Goal: Information Seeking & Learning: Learn about a topic

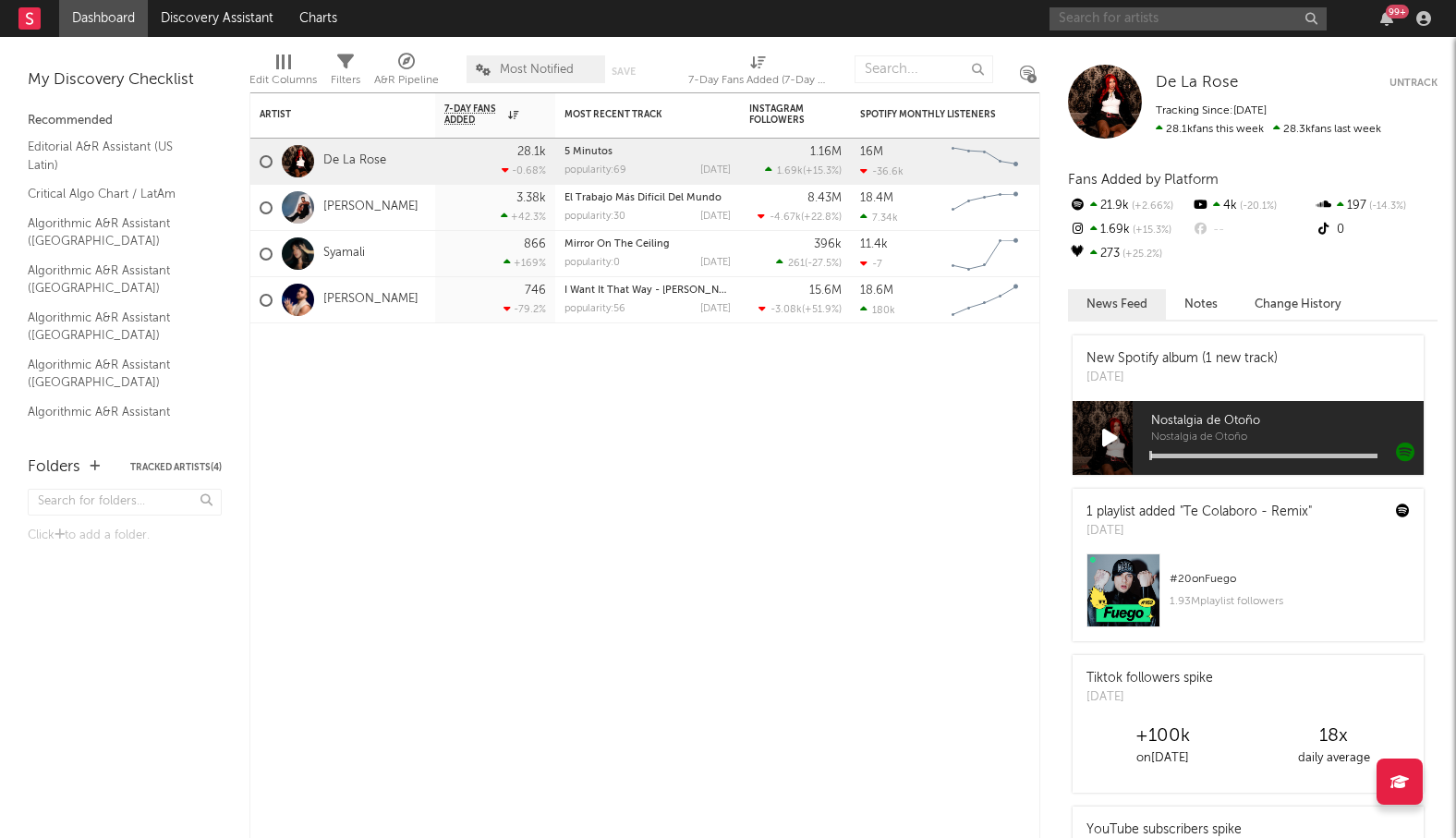
click at [1089, 22] on input "text" at bounding box center [1188, 18] width 277 height 23
click at [1123, 20] on input "text" at bounding box center [1188, 18] width 277 height 23
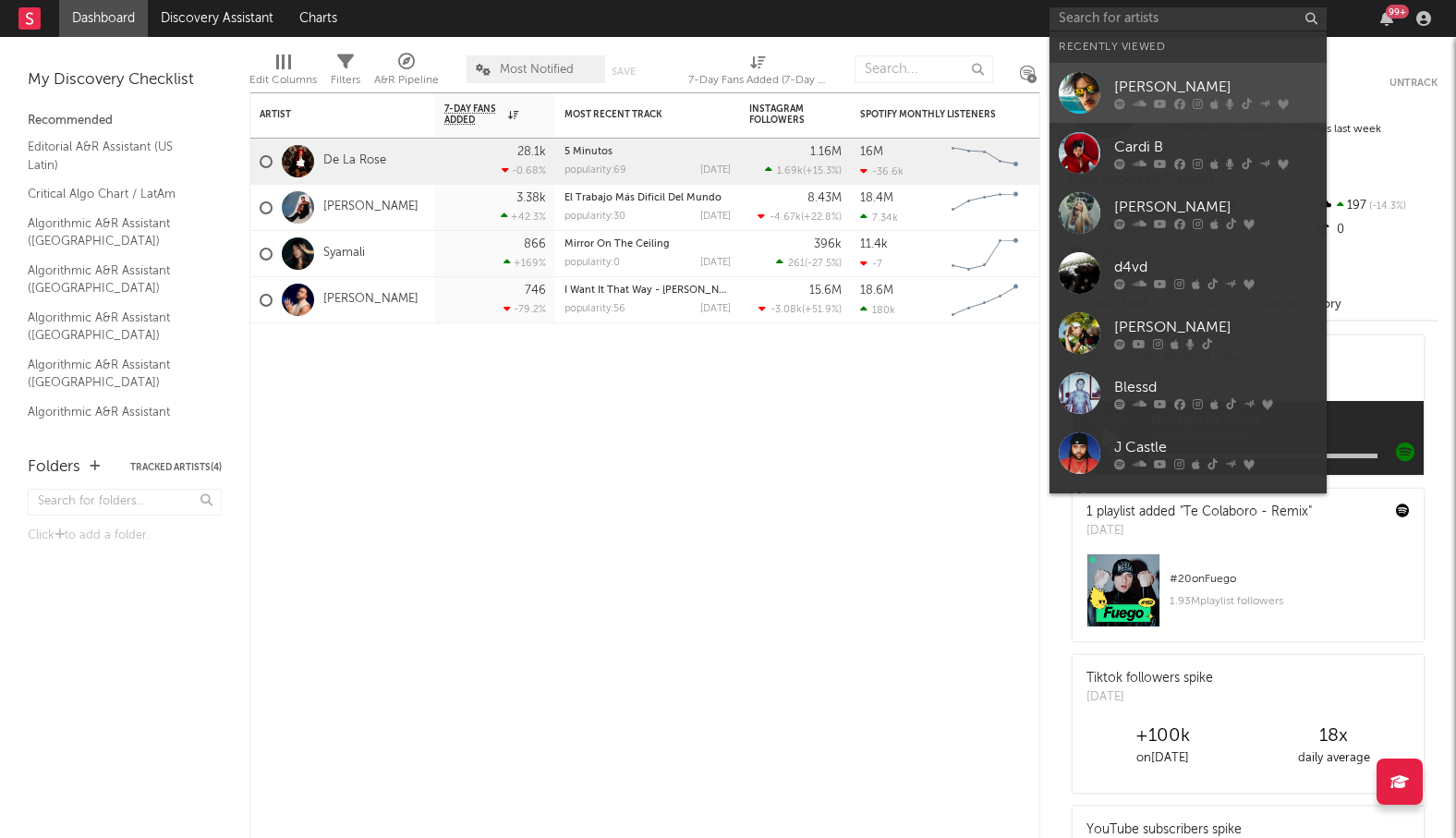
click at [1123, 95] on div "[PERSON_NAME]" at bounding box center [1216, 87] width 203 height 22
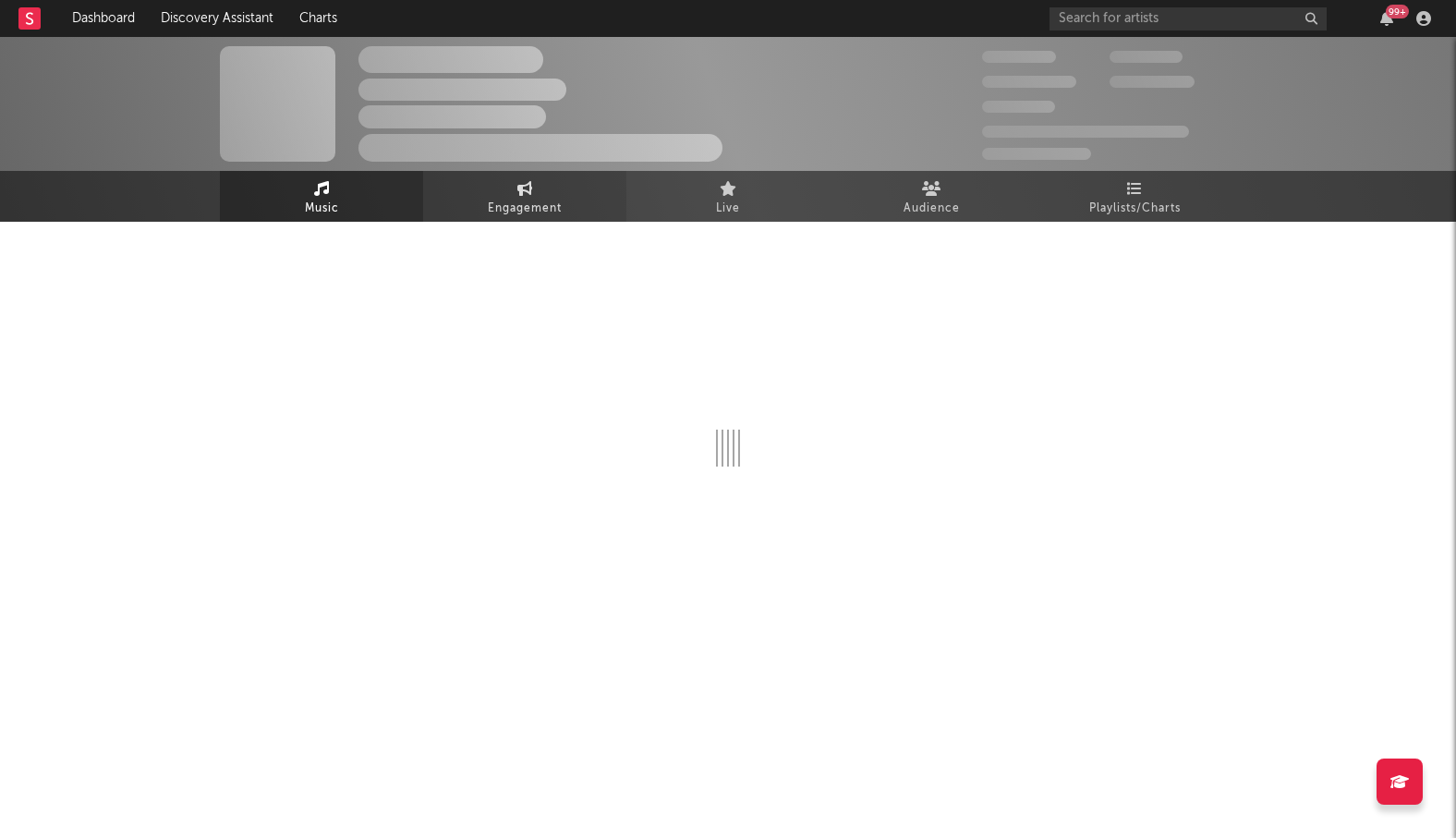
click at [515, 206] on span "Engagement" at bounding box center [525, 208] width 74 height 22
select select "1w"
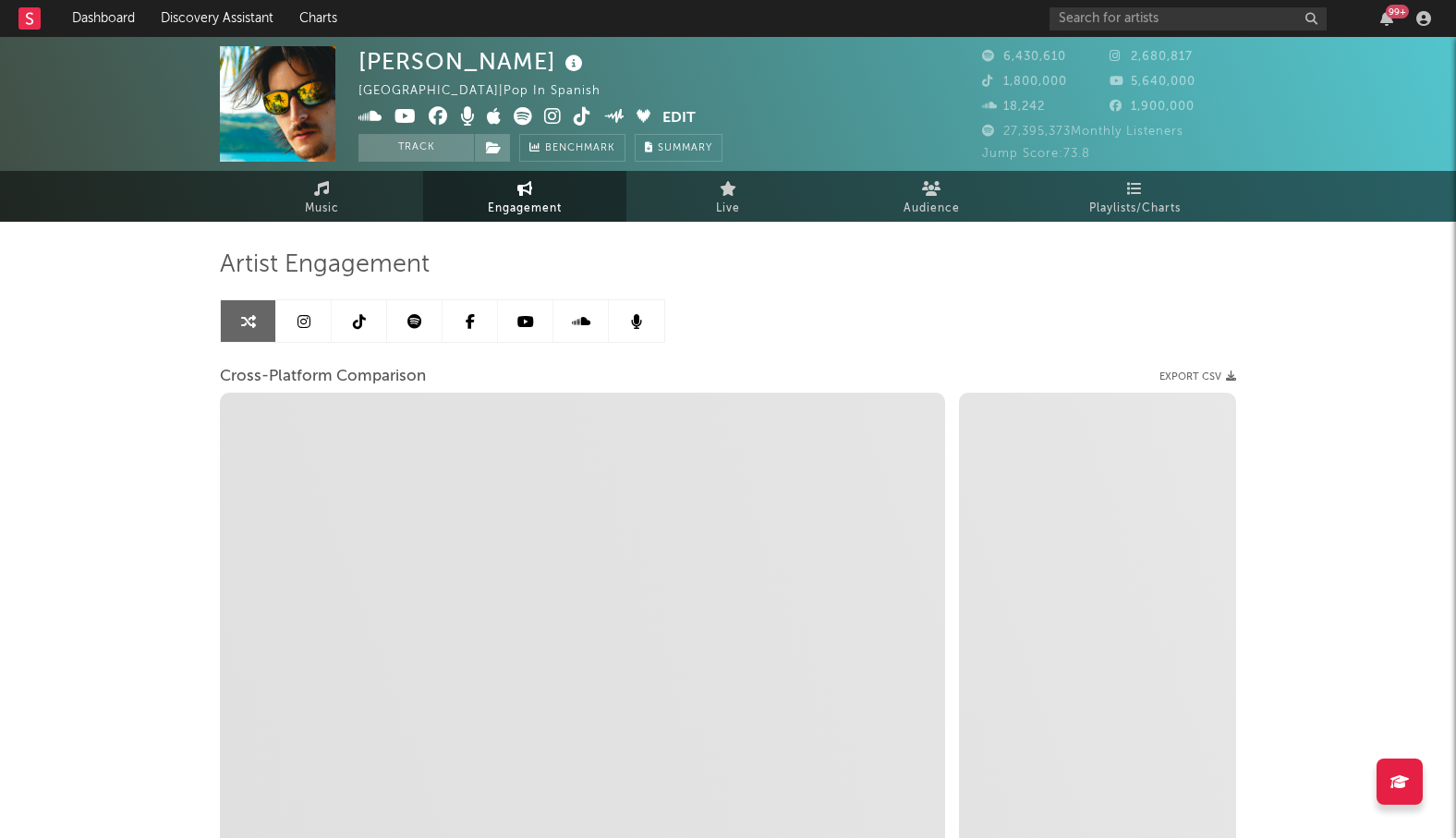
click at [308, 328] on link at bounding box center [304, 320] width 55 height 41
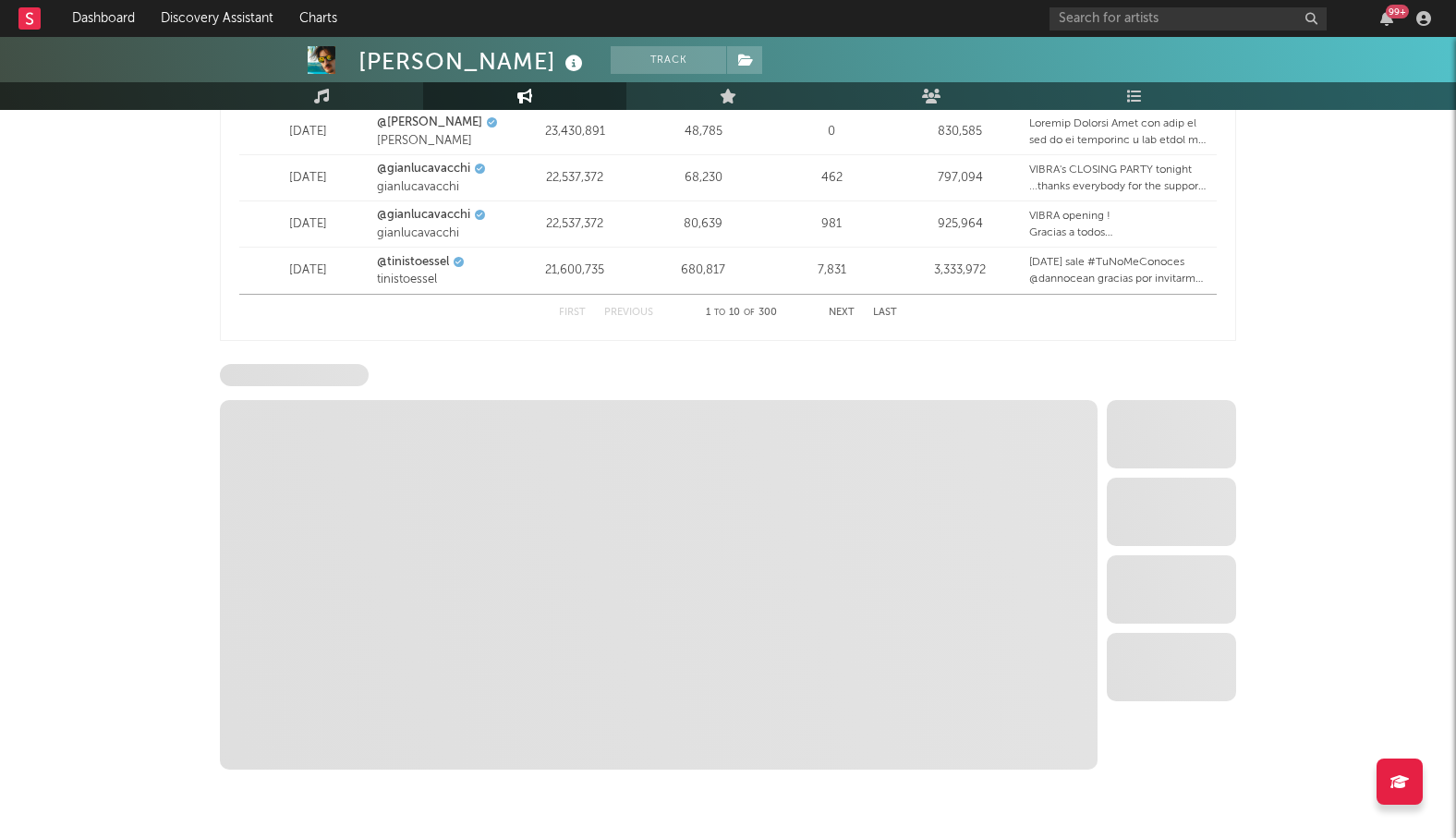
scroll to position [2669, 0]
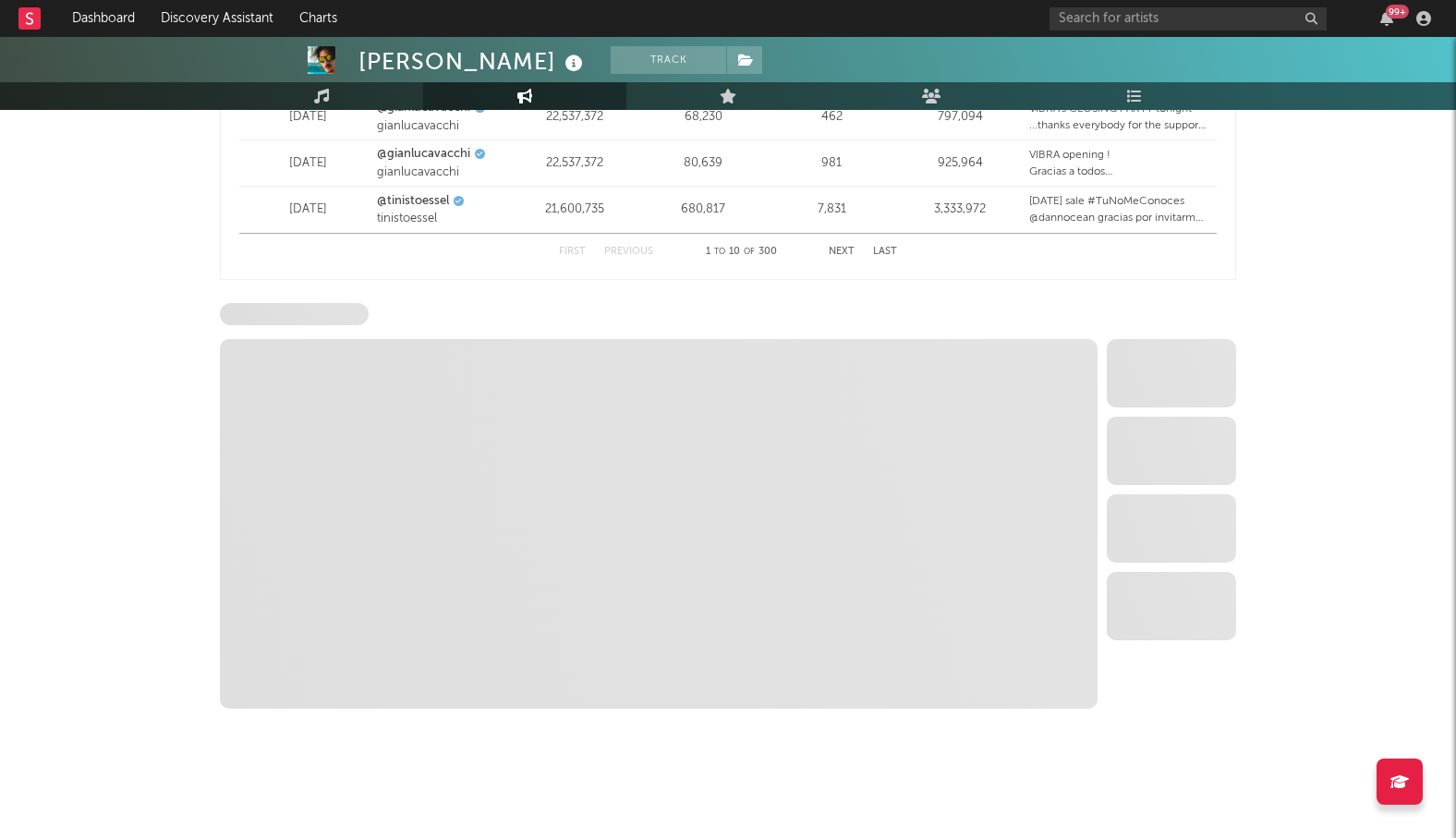
select select "6m"
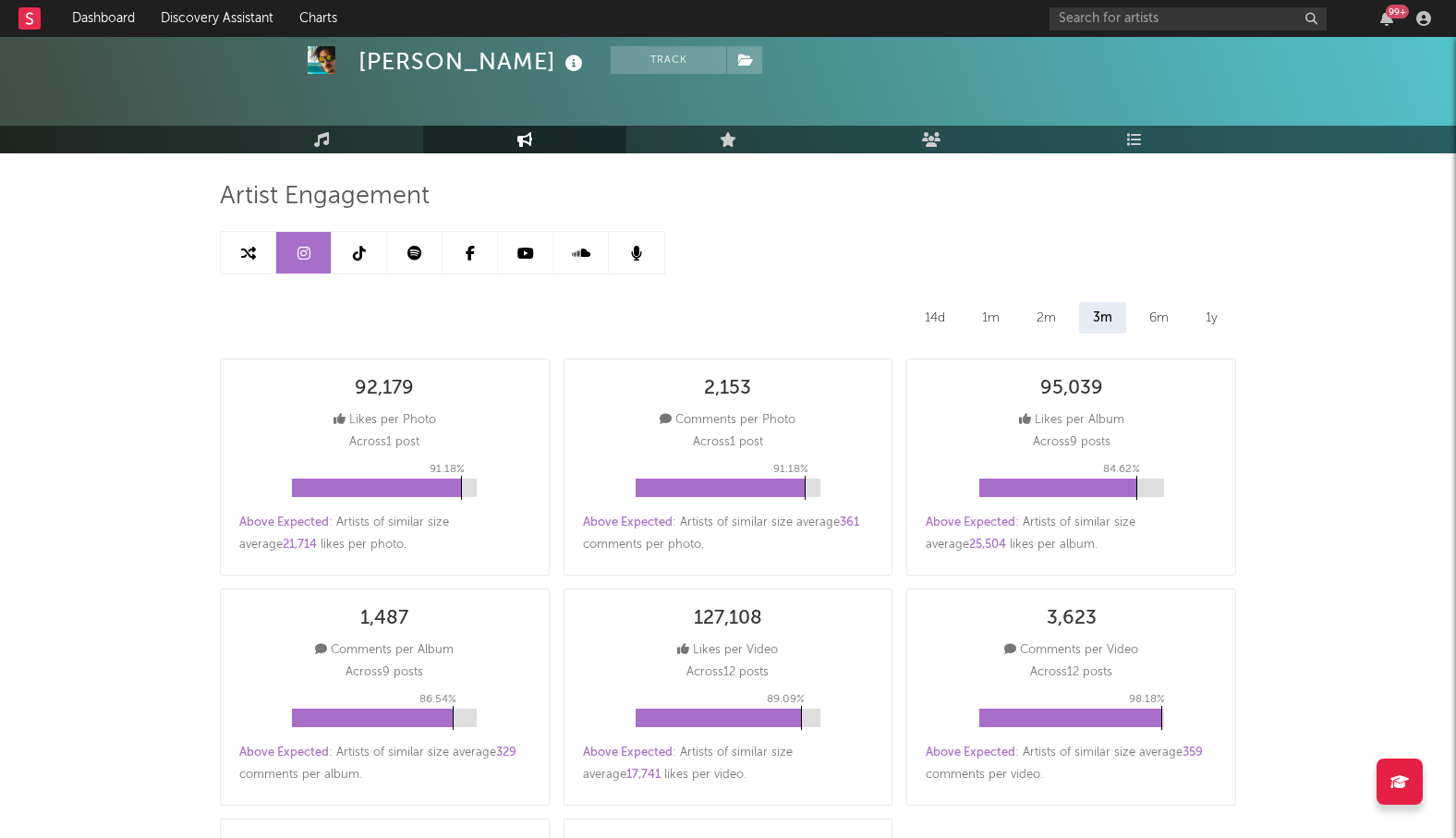
scroll to position [0, 0]
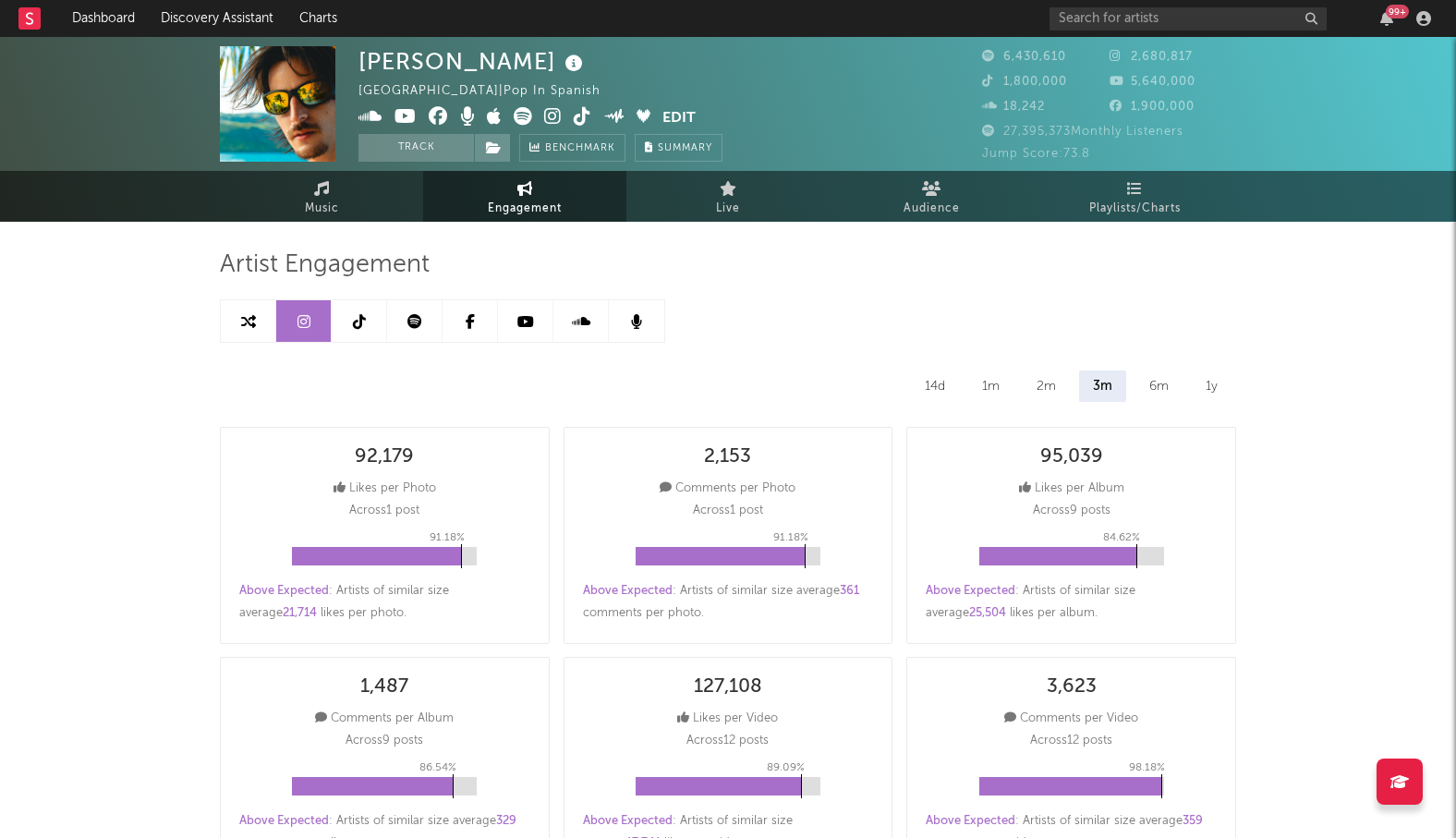
click at [356, 321] on icon at bounding box center [359, 321] width 13 height 15
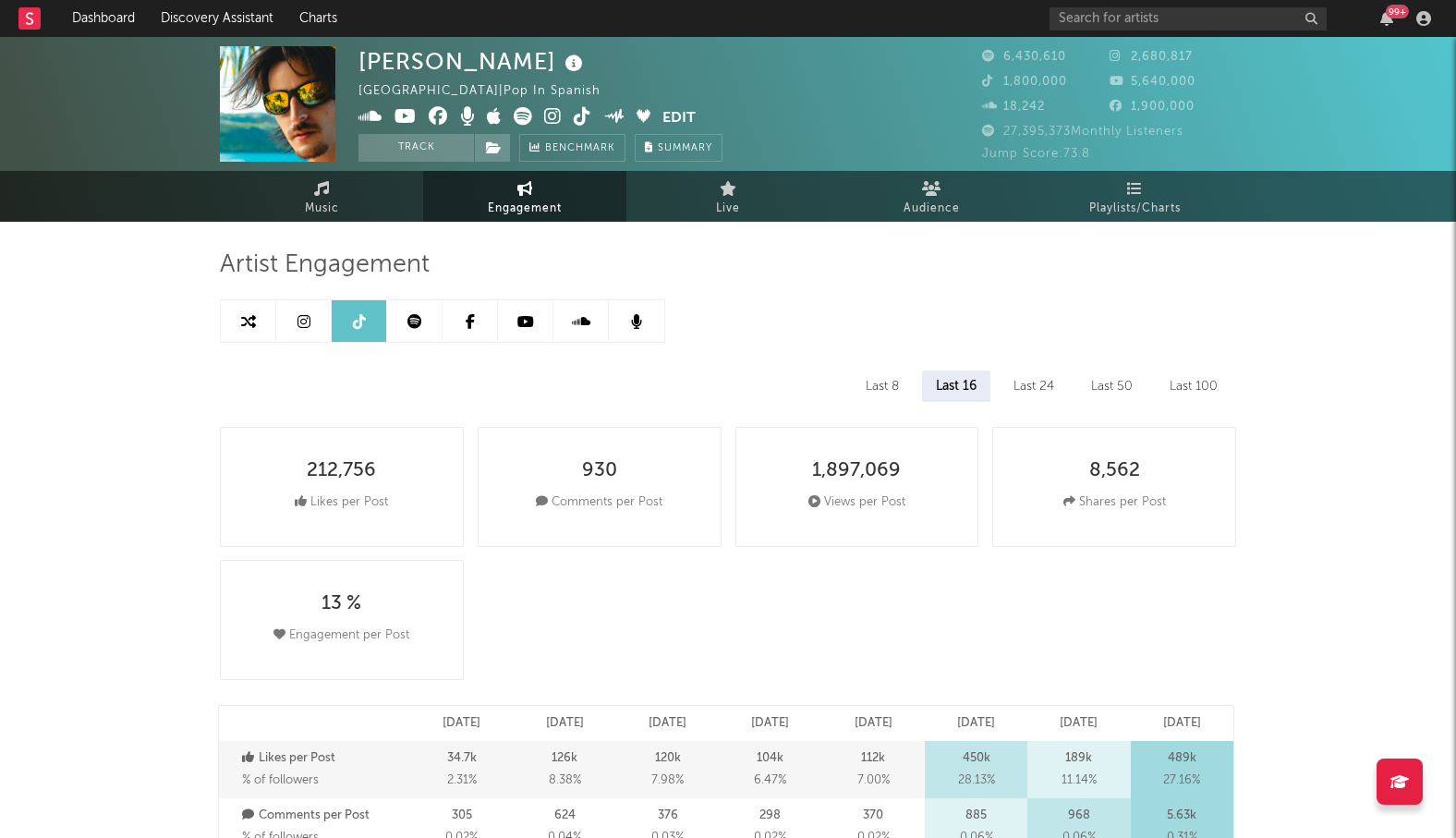
select select "6m"
click at [420, 314] on icon at bounding box center [414, 321] width 15 height 15
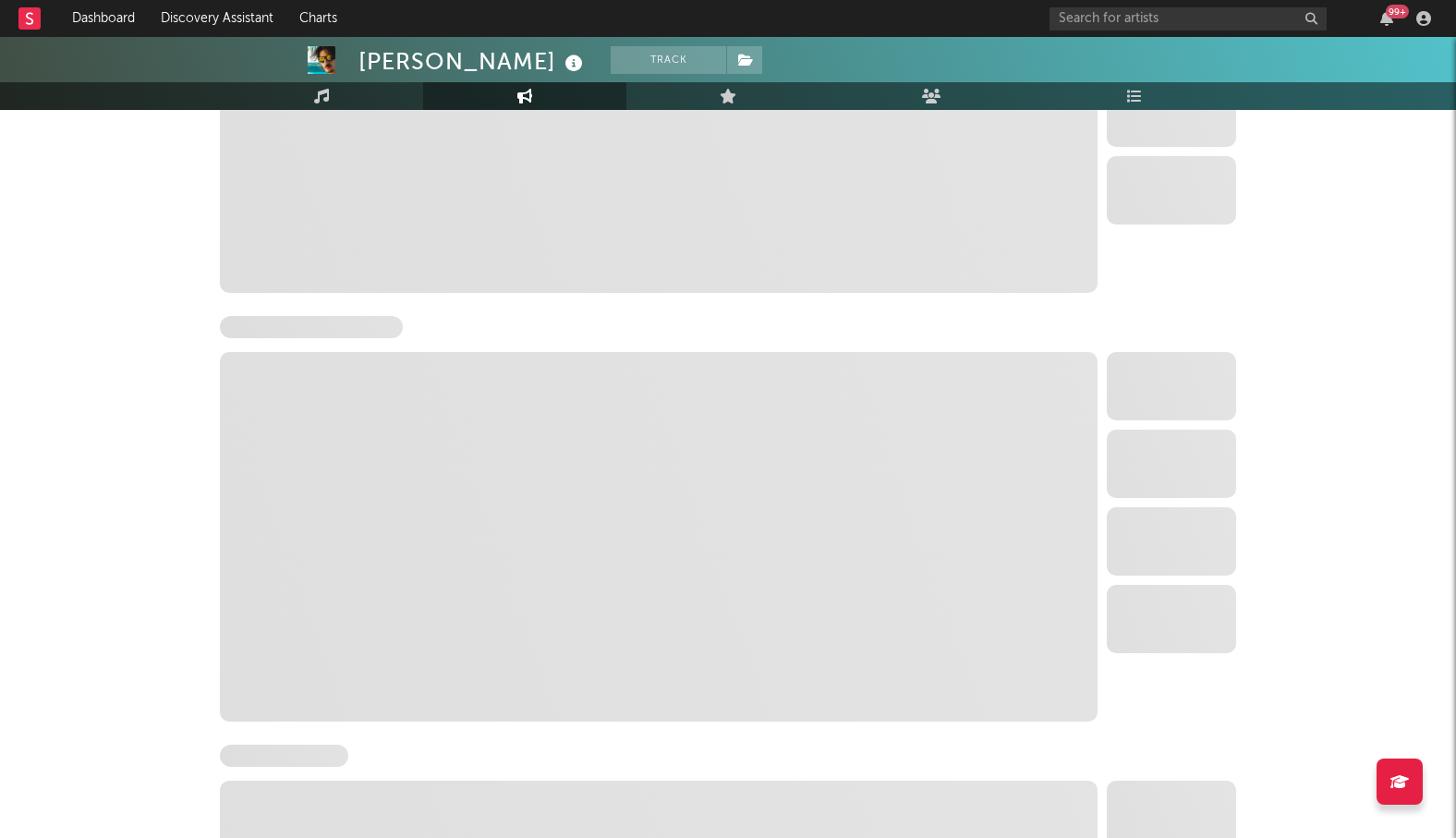
scroll to position [920, 0]
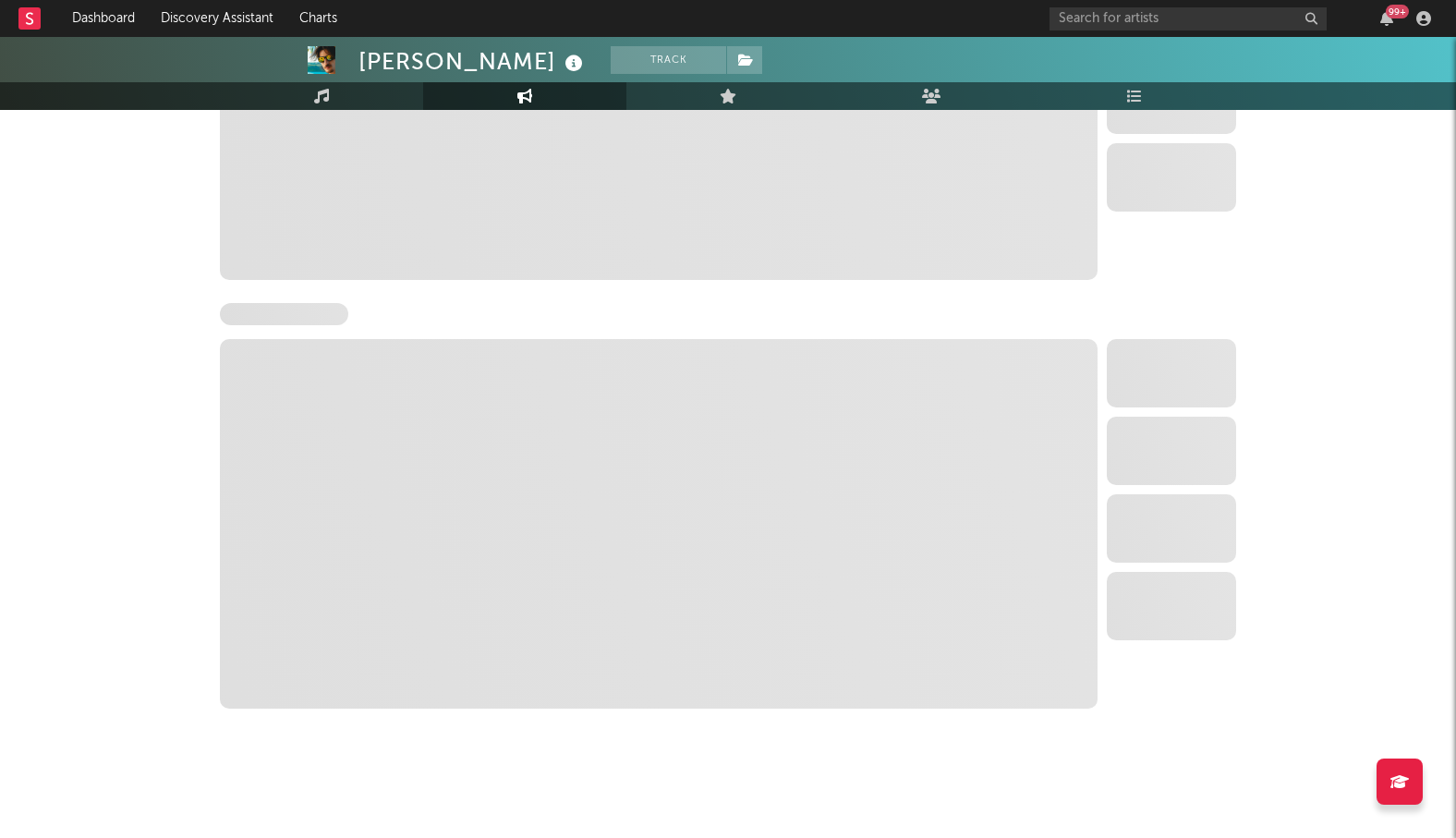
select select "6m"
select select "1w"
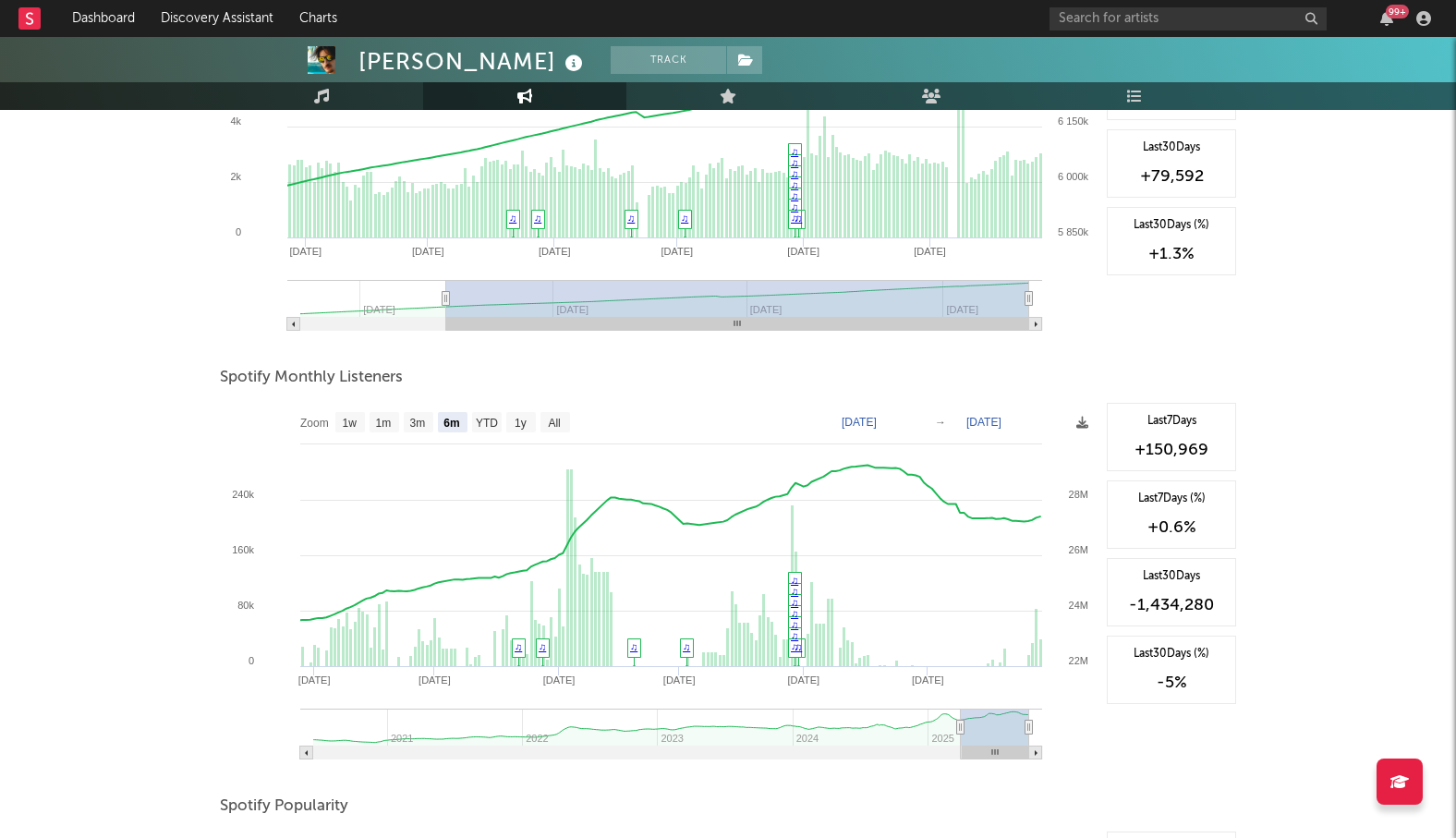
scroll to position [0, 0]
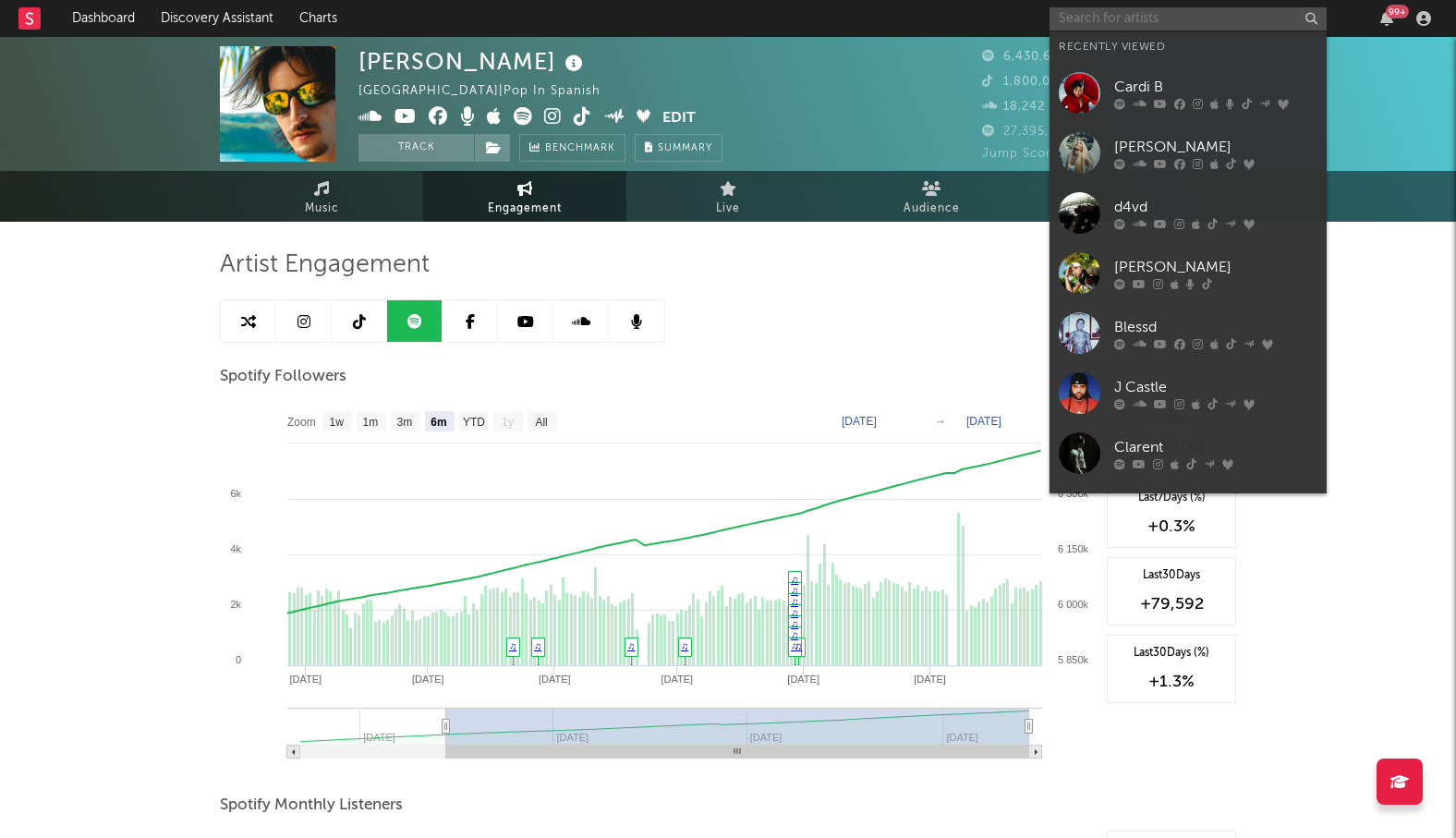
click at [1105, 17] on input "text" at bounding box center [1188, 18] width 277 height 23
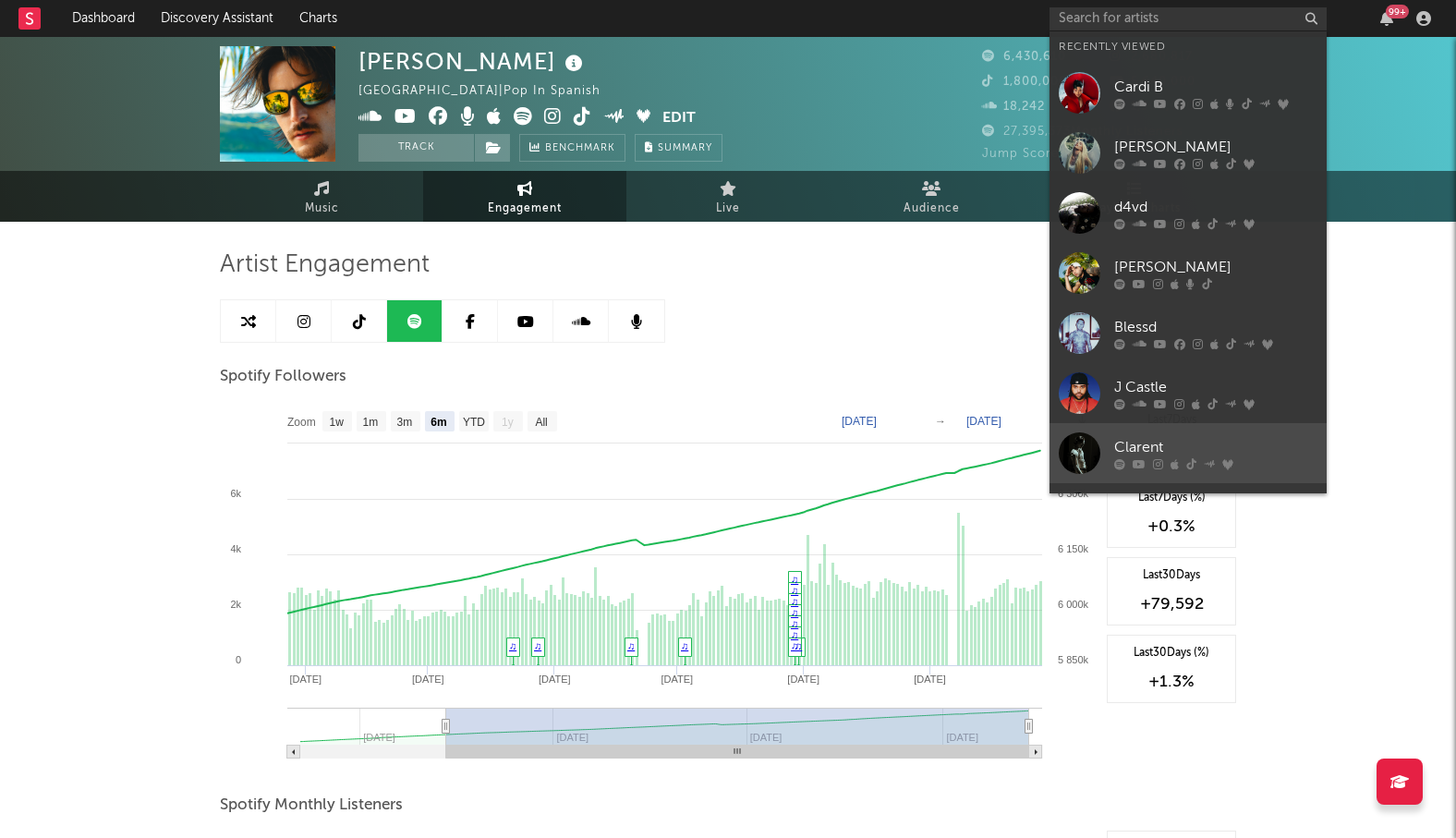
click at [1149, 454] on div "Clarent" at bounding box center [1216, 447] width 203 height 22
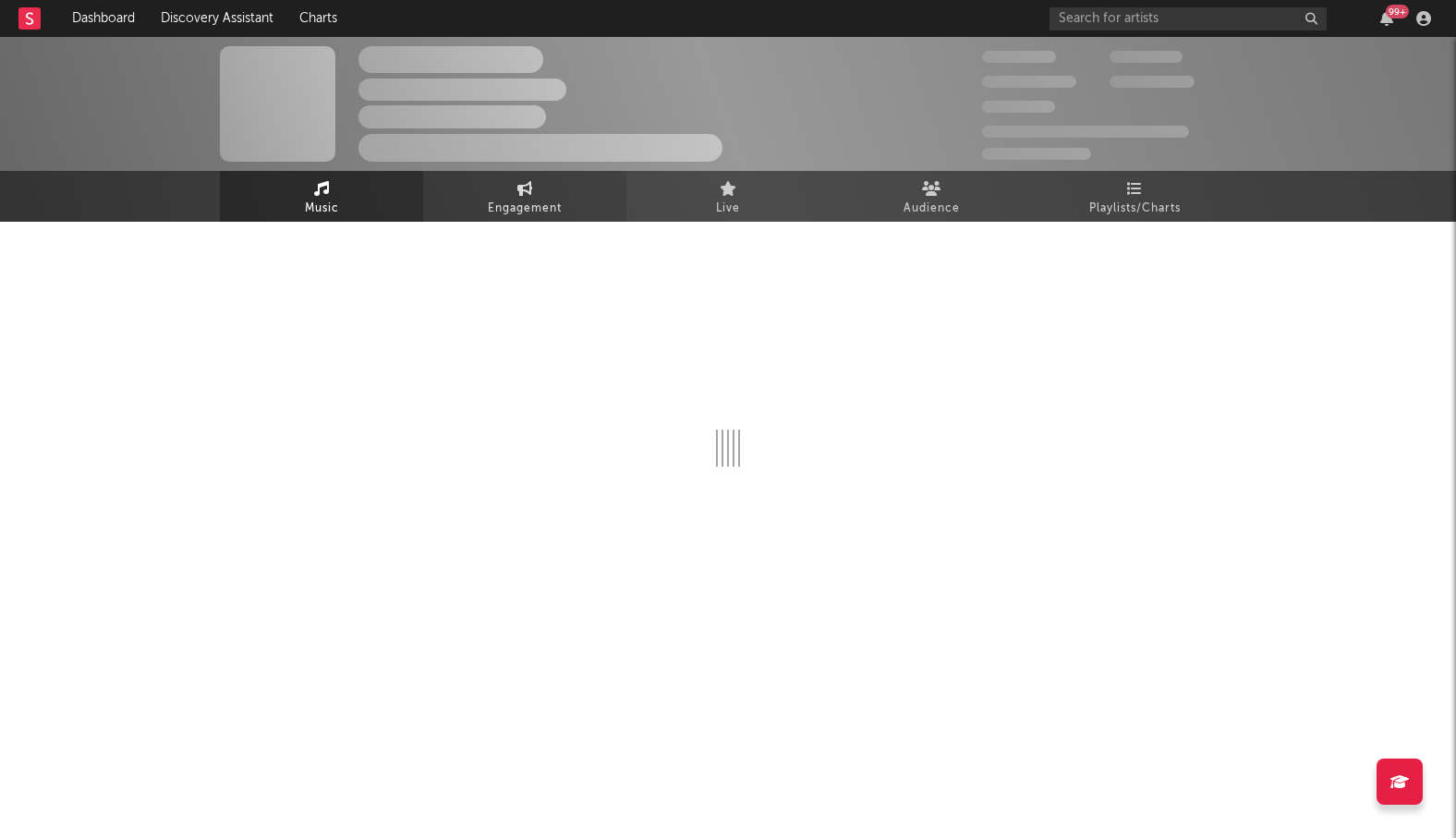
click at [512, 202] on span "Engagement" at bounding box center [525, 208] width 74 height 22
select select "1w"
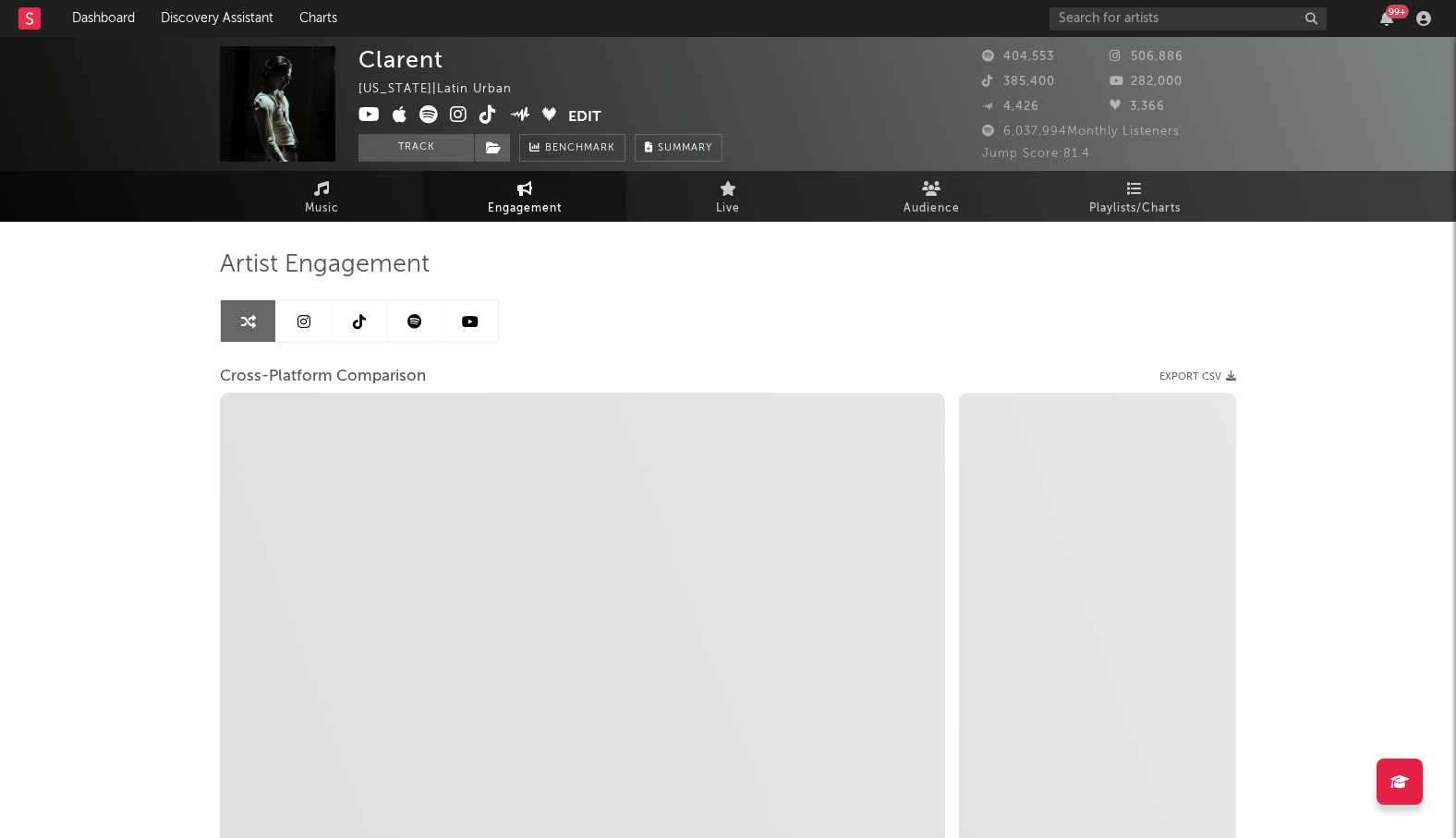
click at [315, 320] on link at bounding box center [304, 320] width 55 height 41
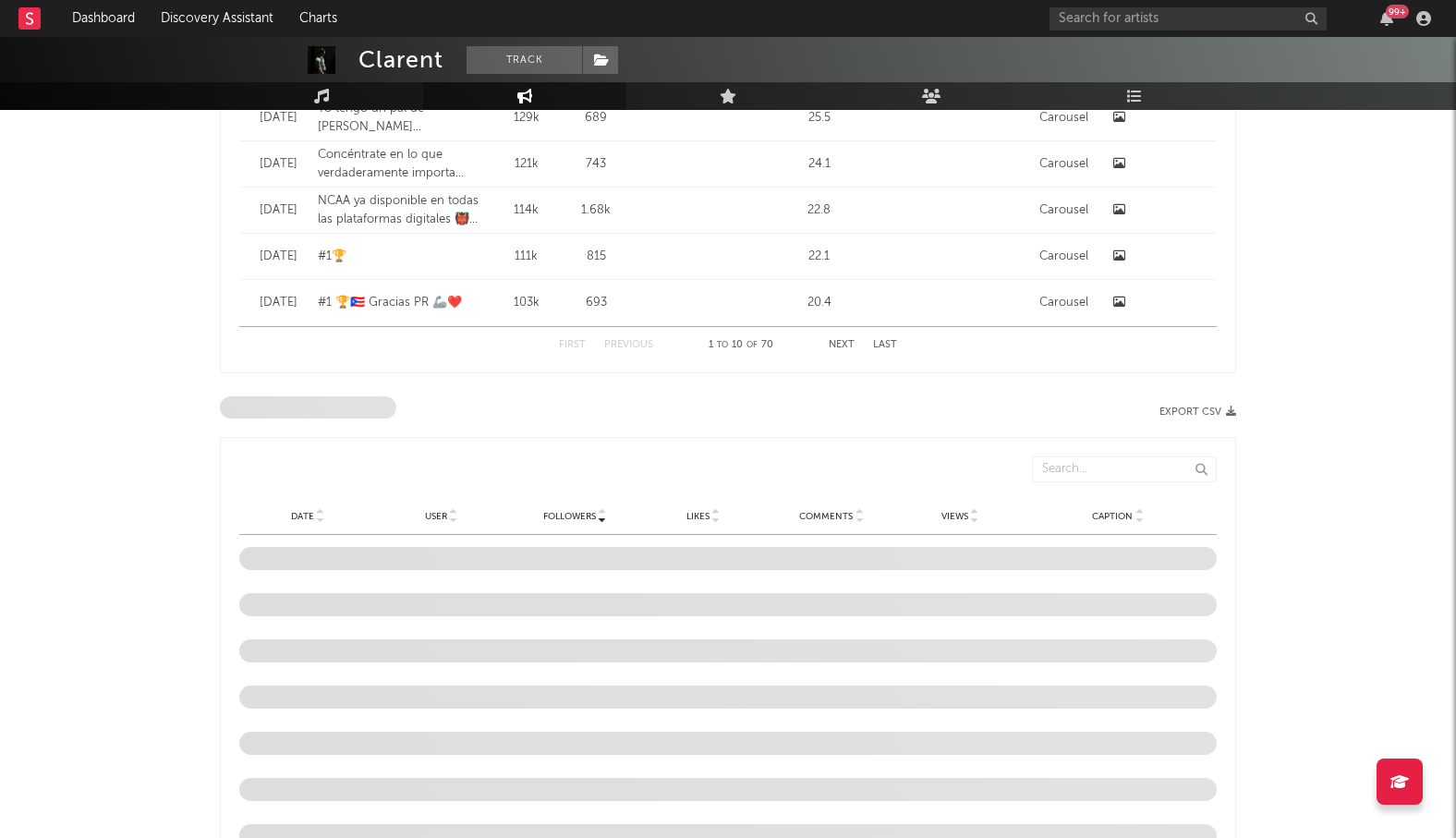
select select "6m"
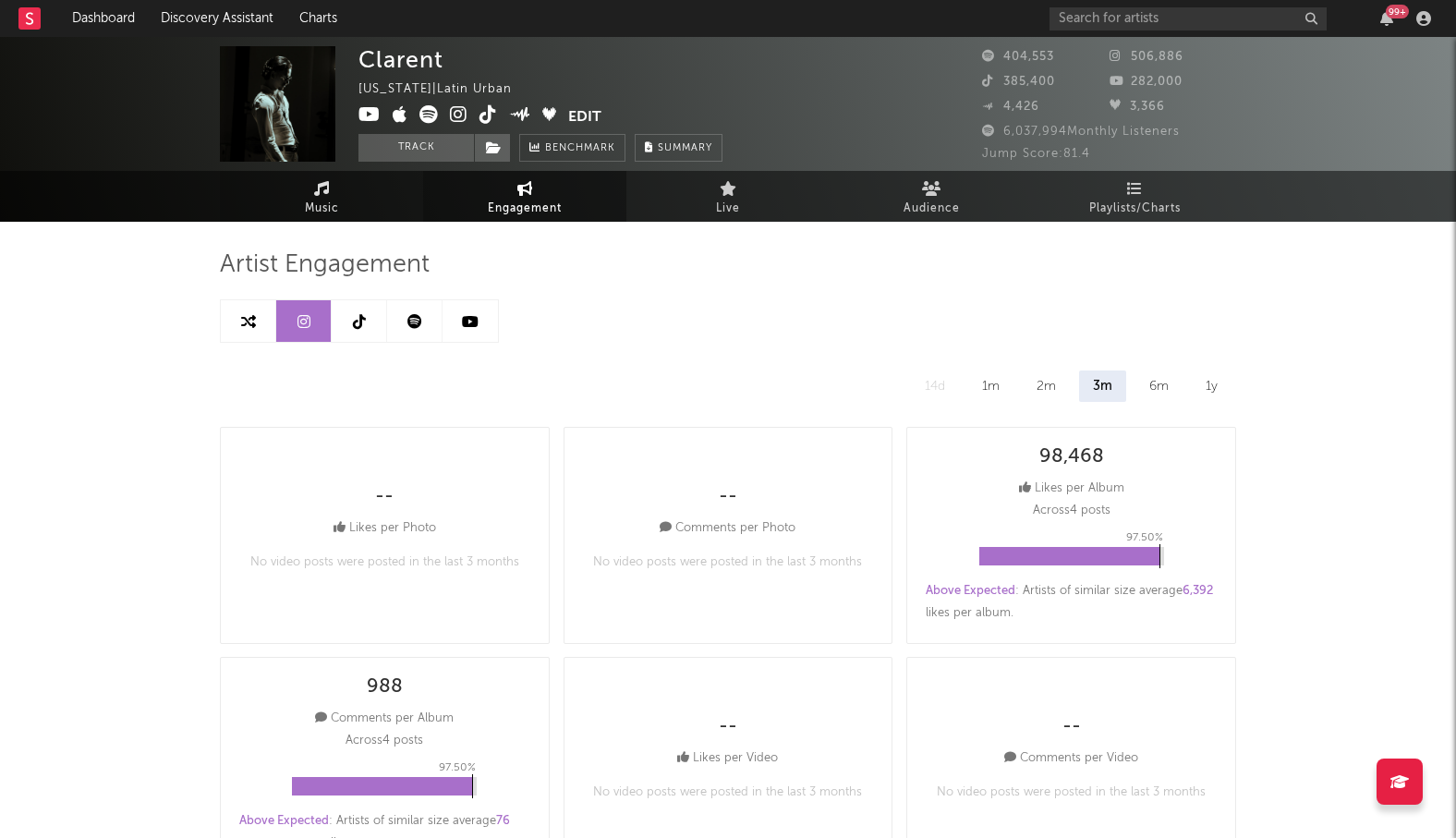
click at [316, 186] on icon at bounding box center [323, 188] width 16 height 15
select select "6m"
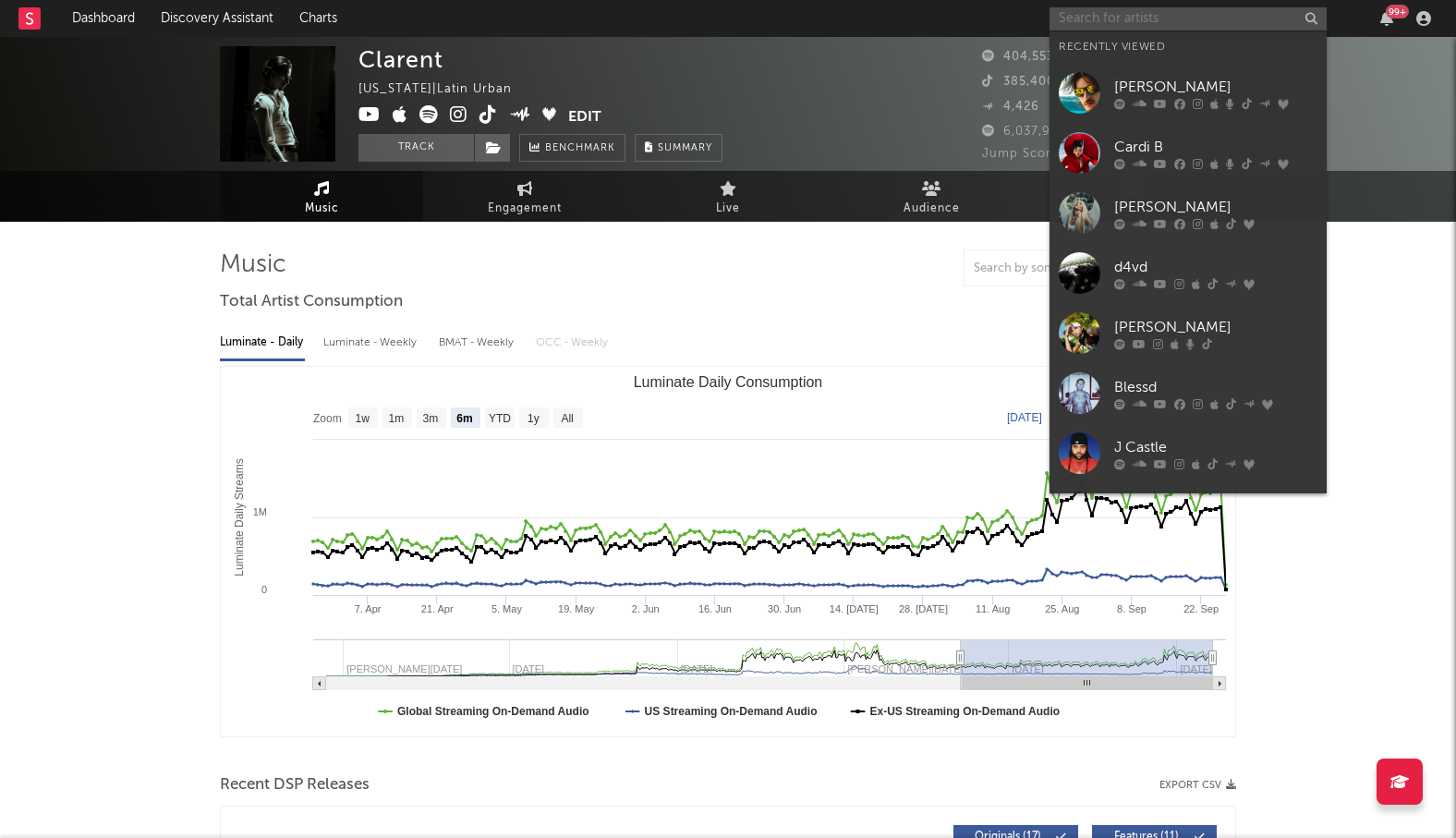
click at [1103, 7] on input "text" at bounding box center [1188, 18] width 277 height 23
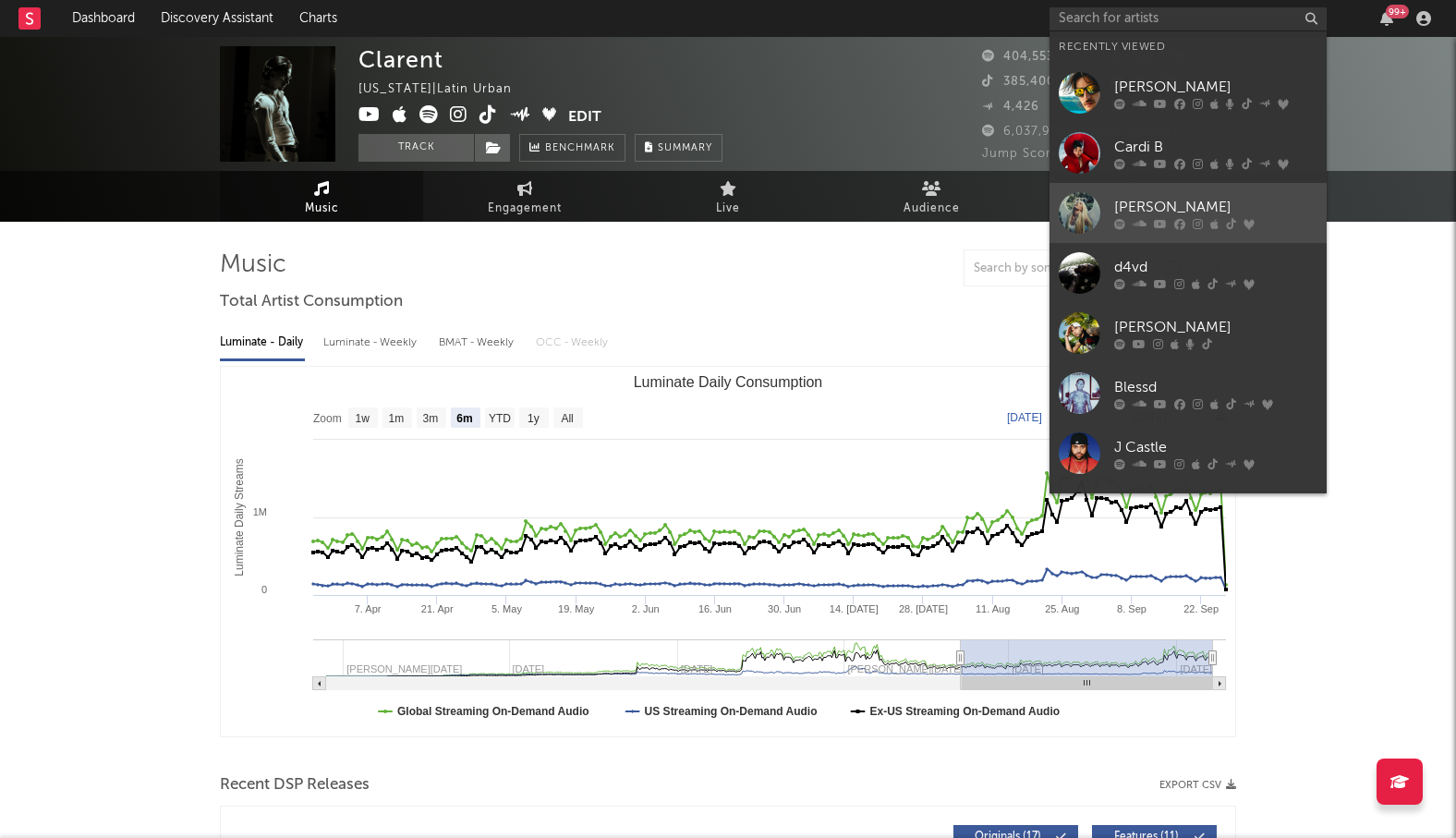
click at [1191, 226] on div at bounding box center [1216, 223] width 203 height 11
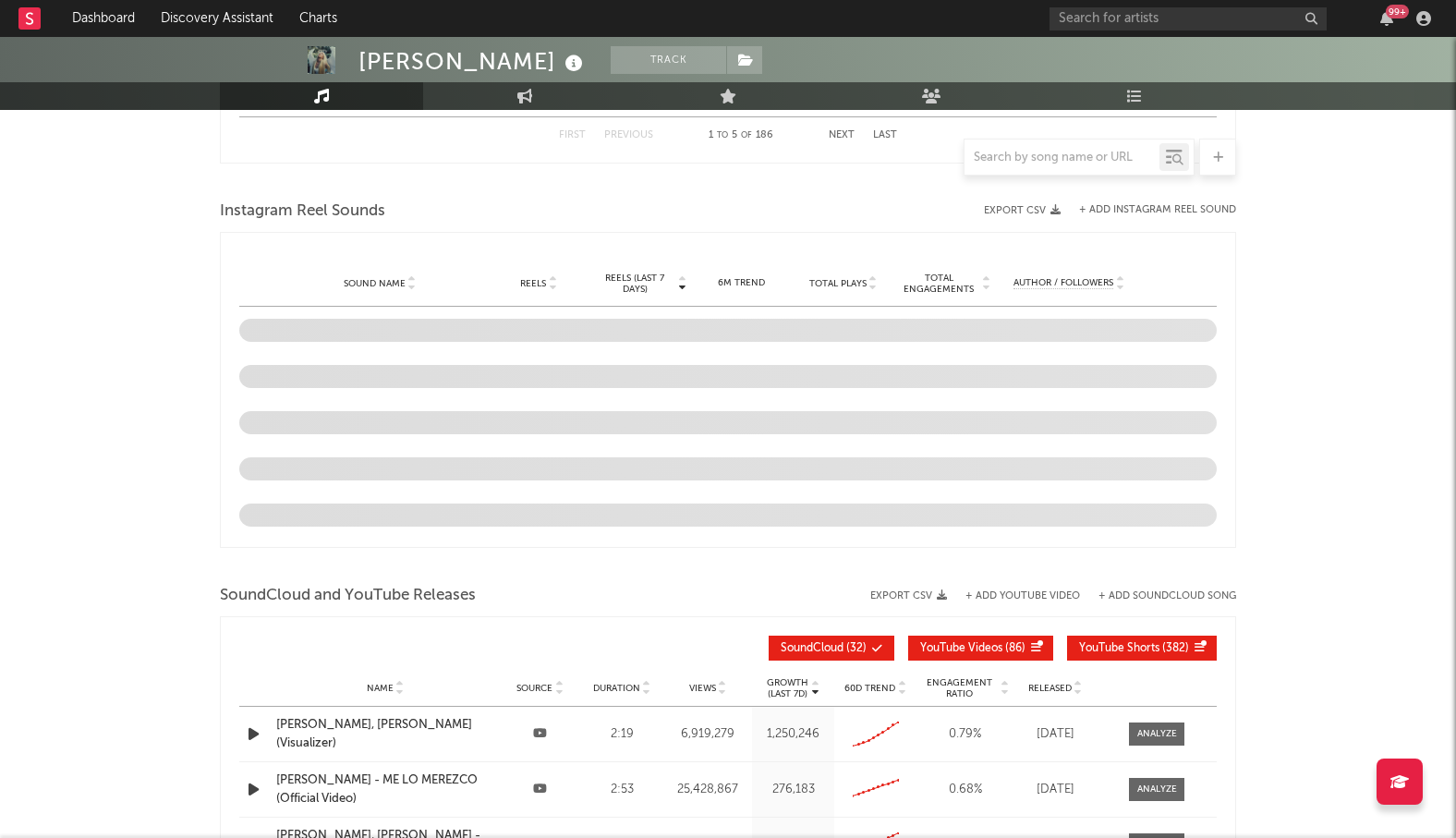
select select "6m"
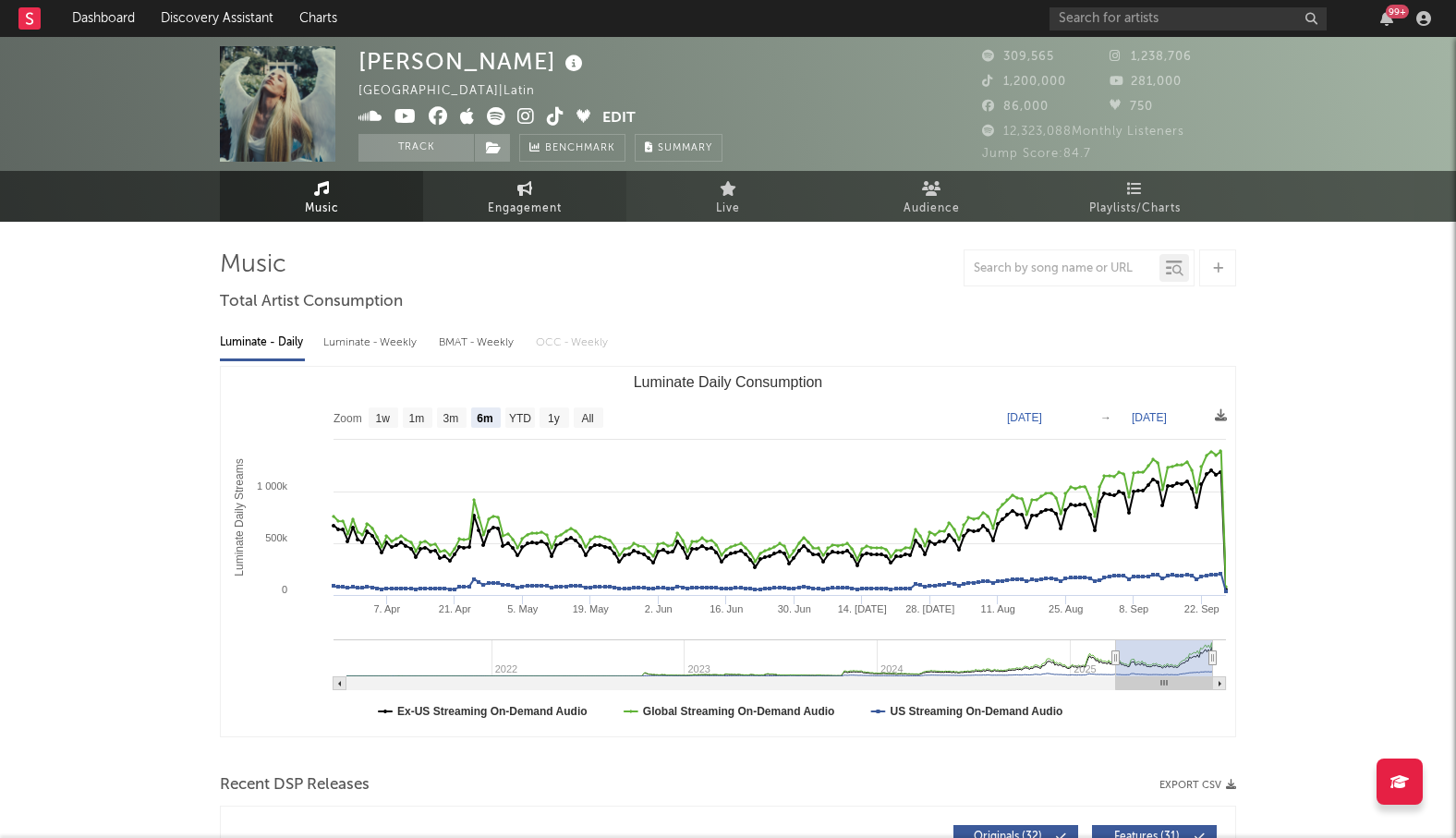
click at [521, 189] on icon at bounding box center [526, 188] width 16 height 15
select select "1w"
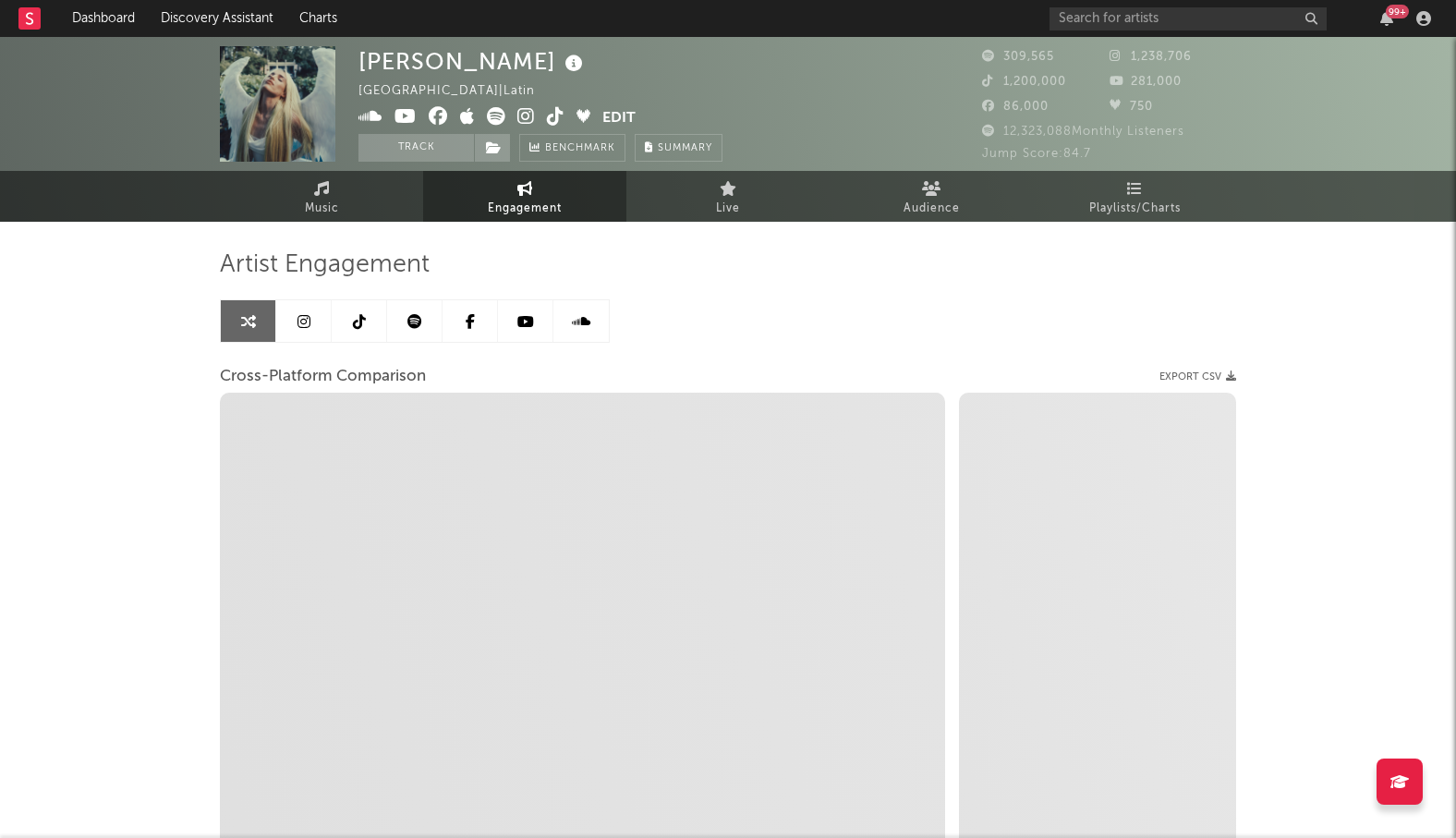
click at [320, 319] on link at bounding box center [304, 320] width 55 height 41
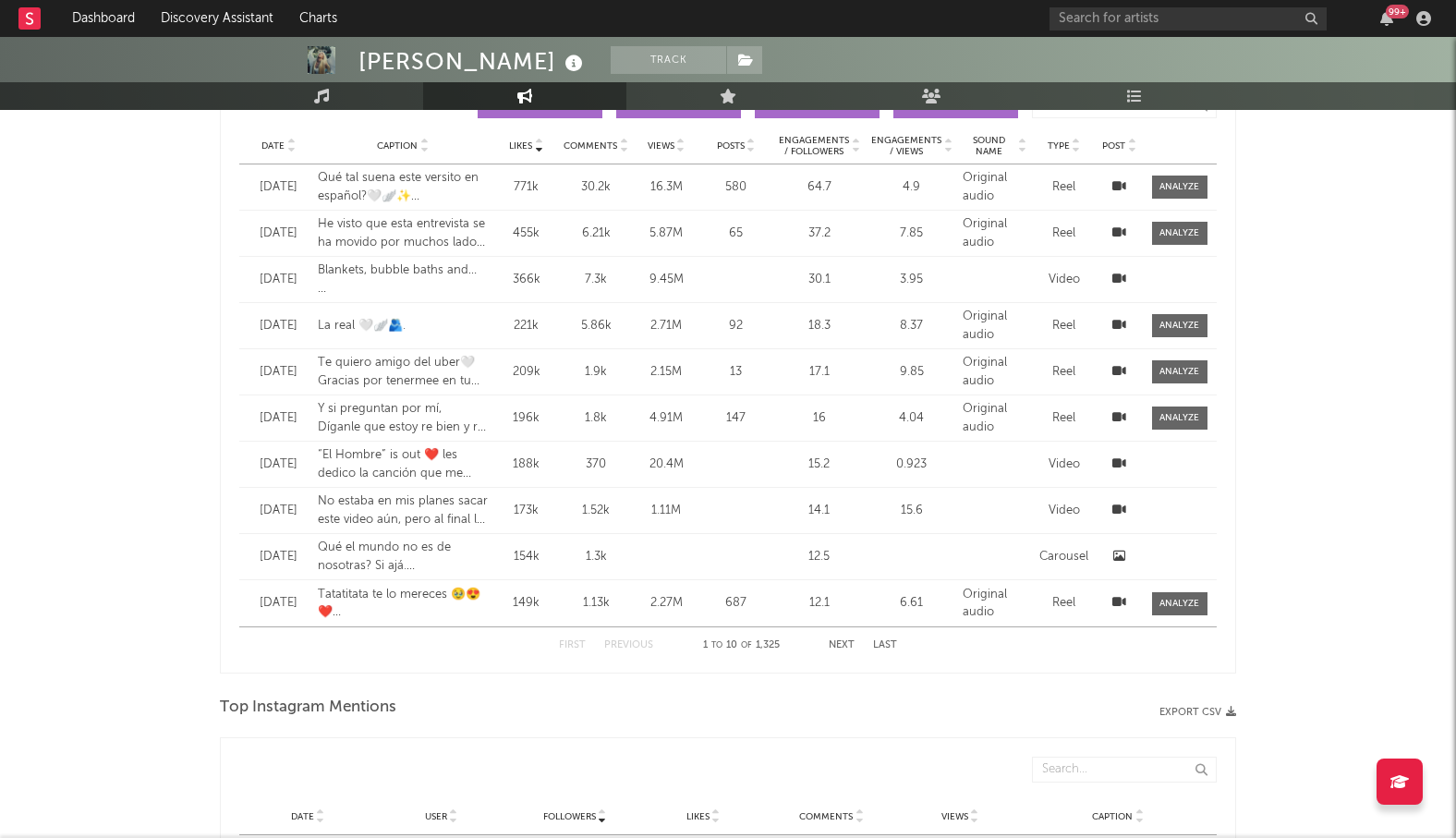
select select "6m"
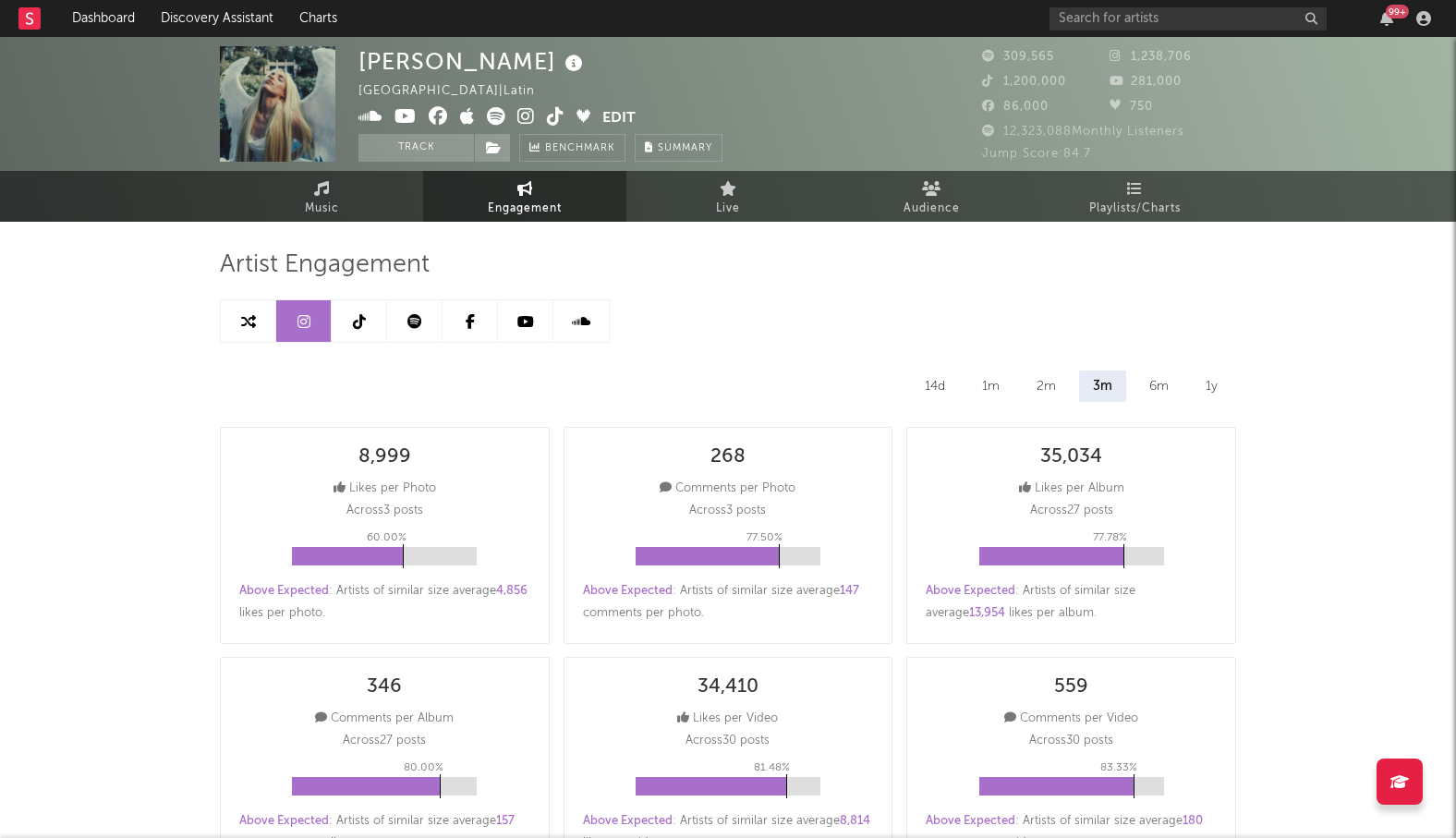
click at [417, 321] on icon at bounding box center [414, 321] width 15 height 15
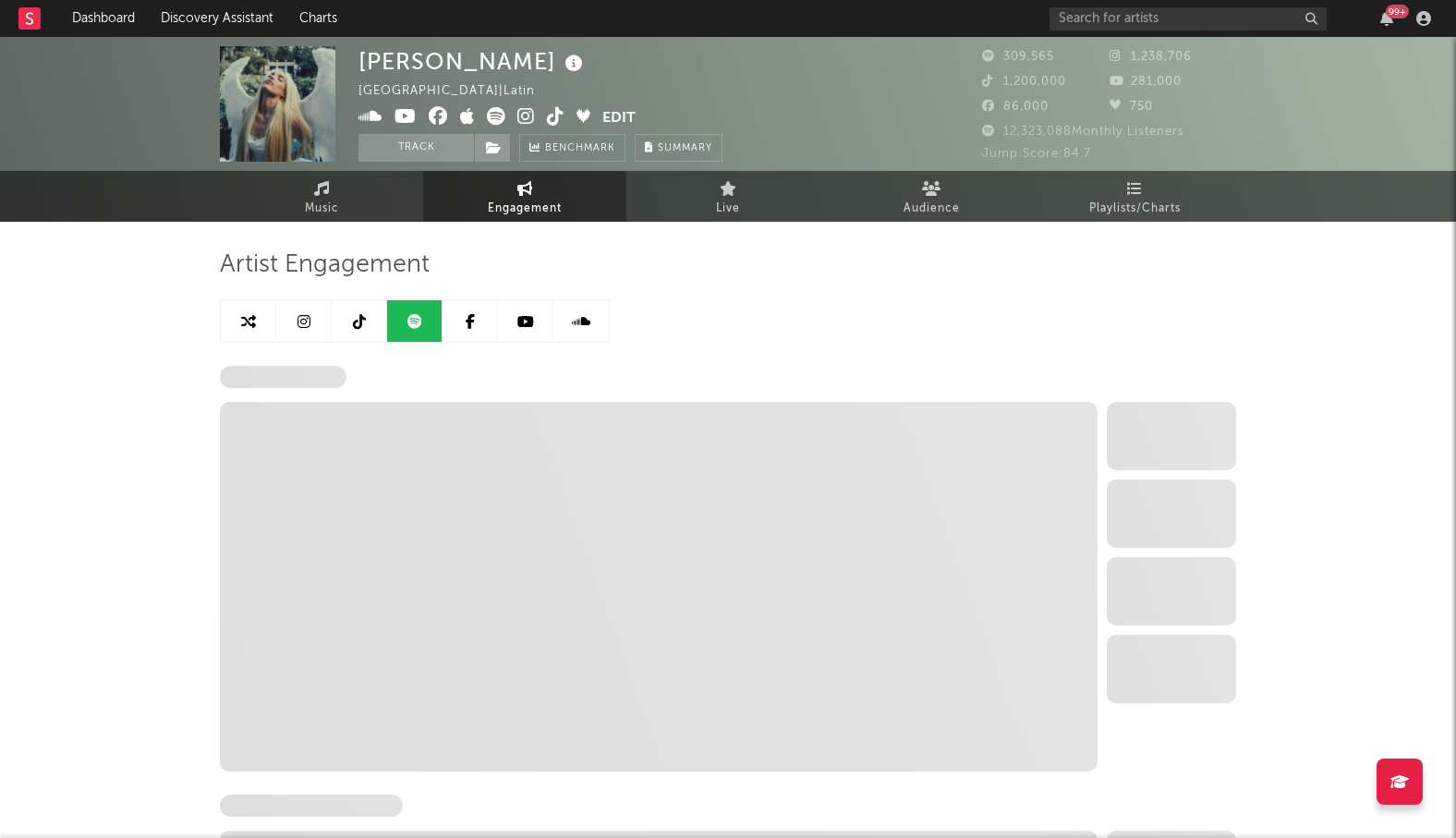
select select "6m"
select select "1w"
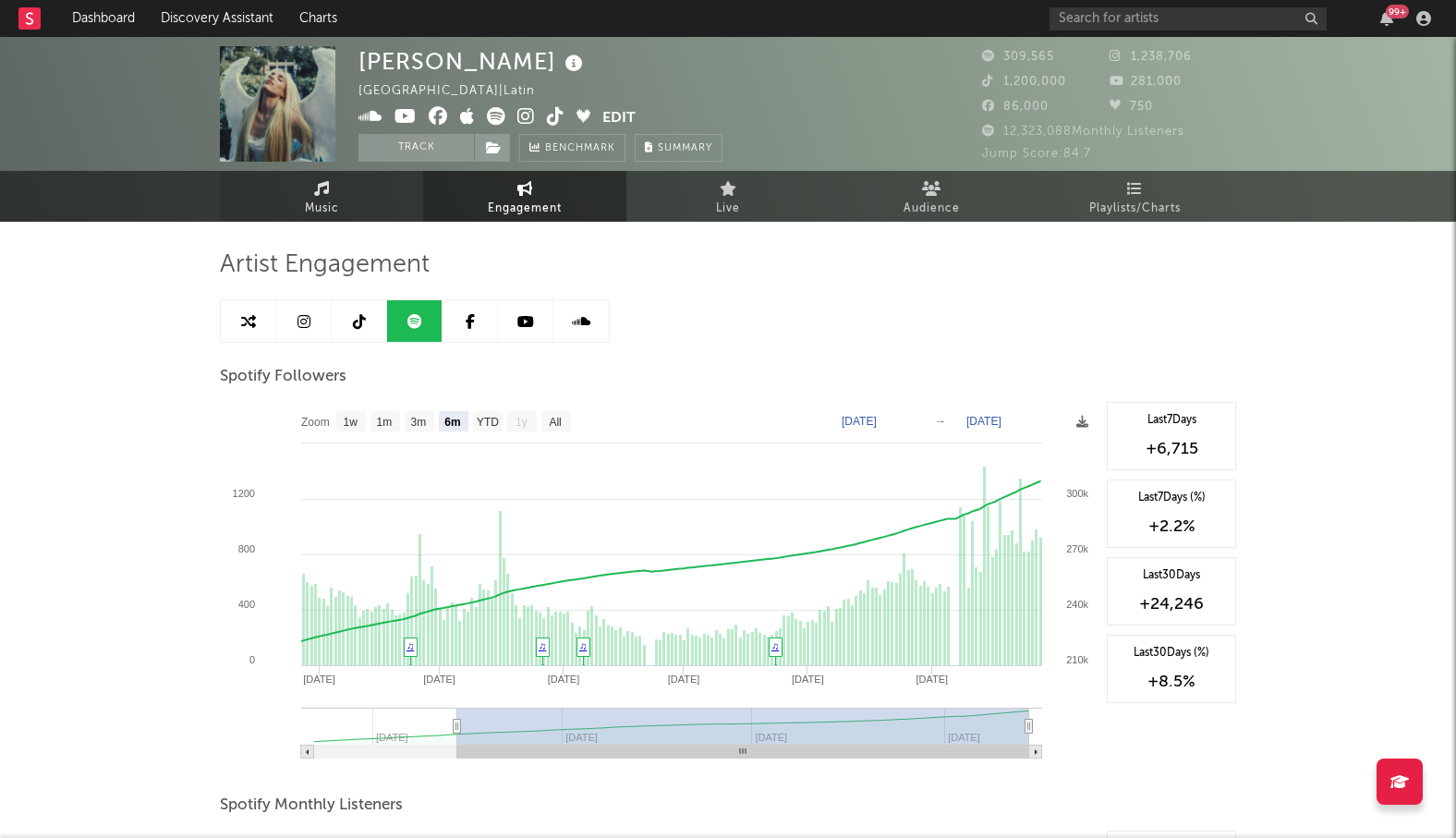
click at [315, 188] on icon at bounding box center [323, 188] width 16 height 15
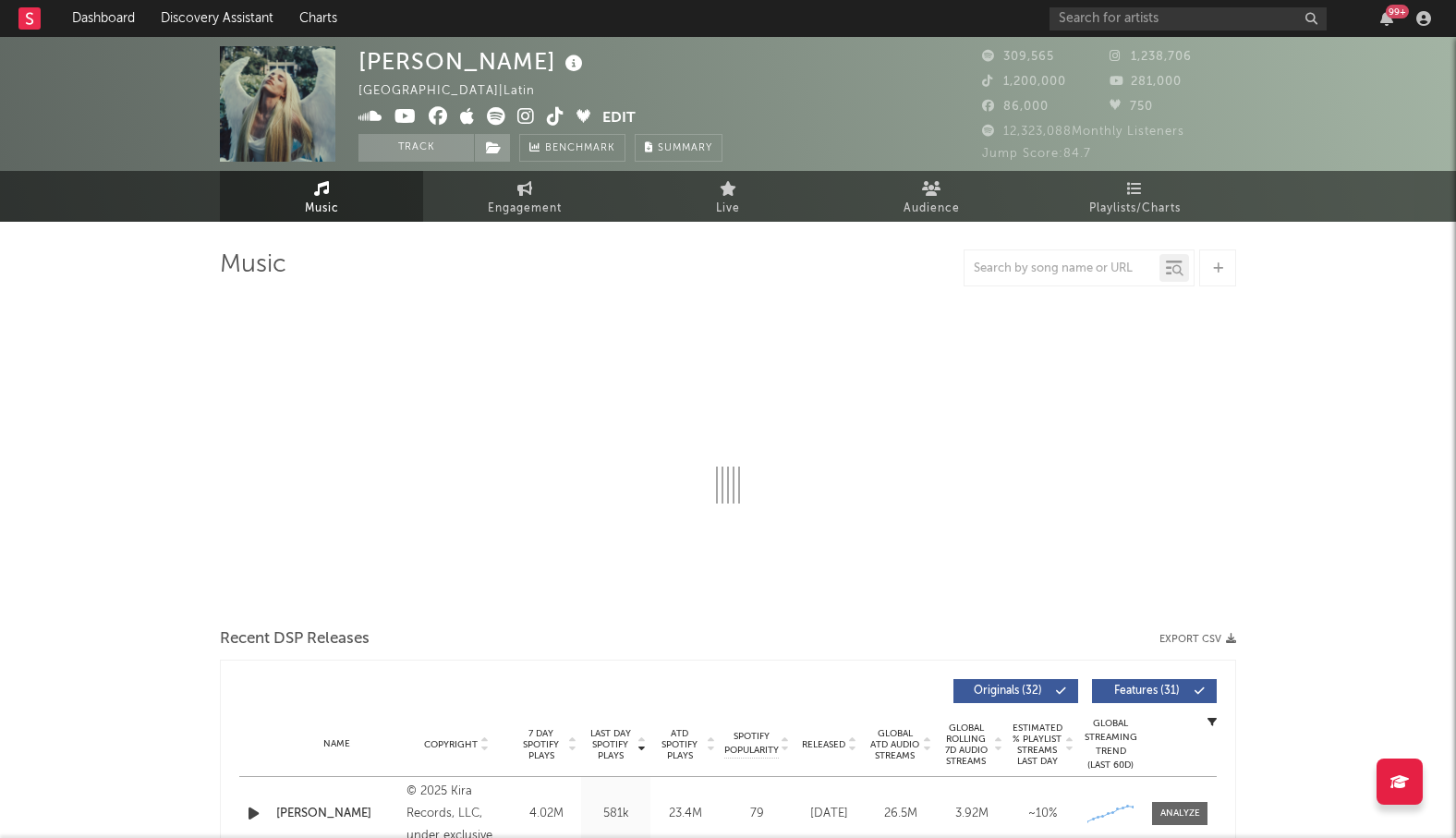
select select "6m"
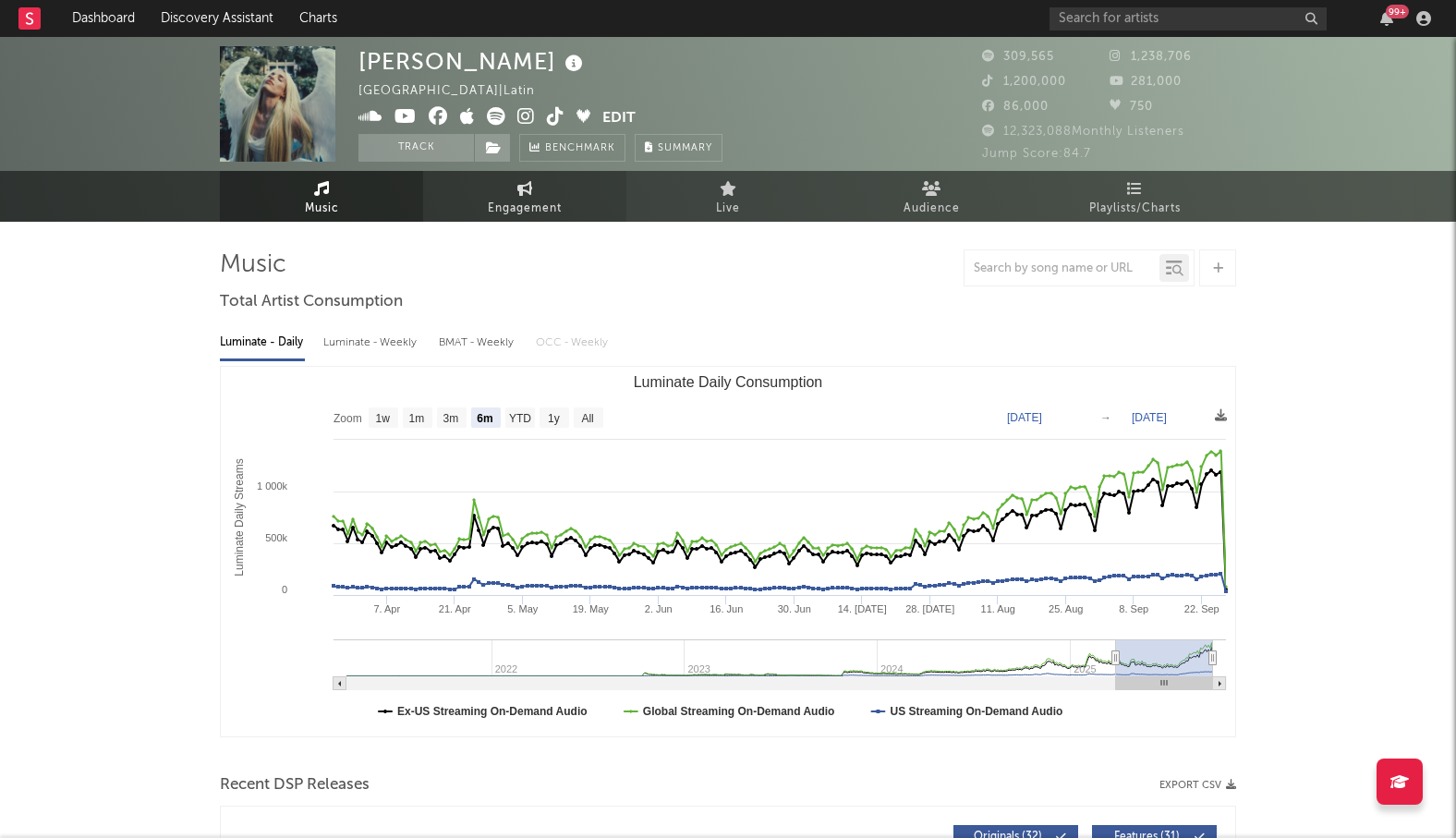
click at [510, 190] on link "Engagement" at bounding box center [525, 196] width 203 height 51
select select "1w"
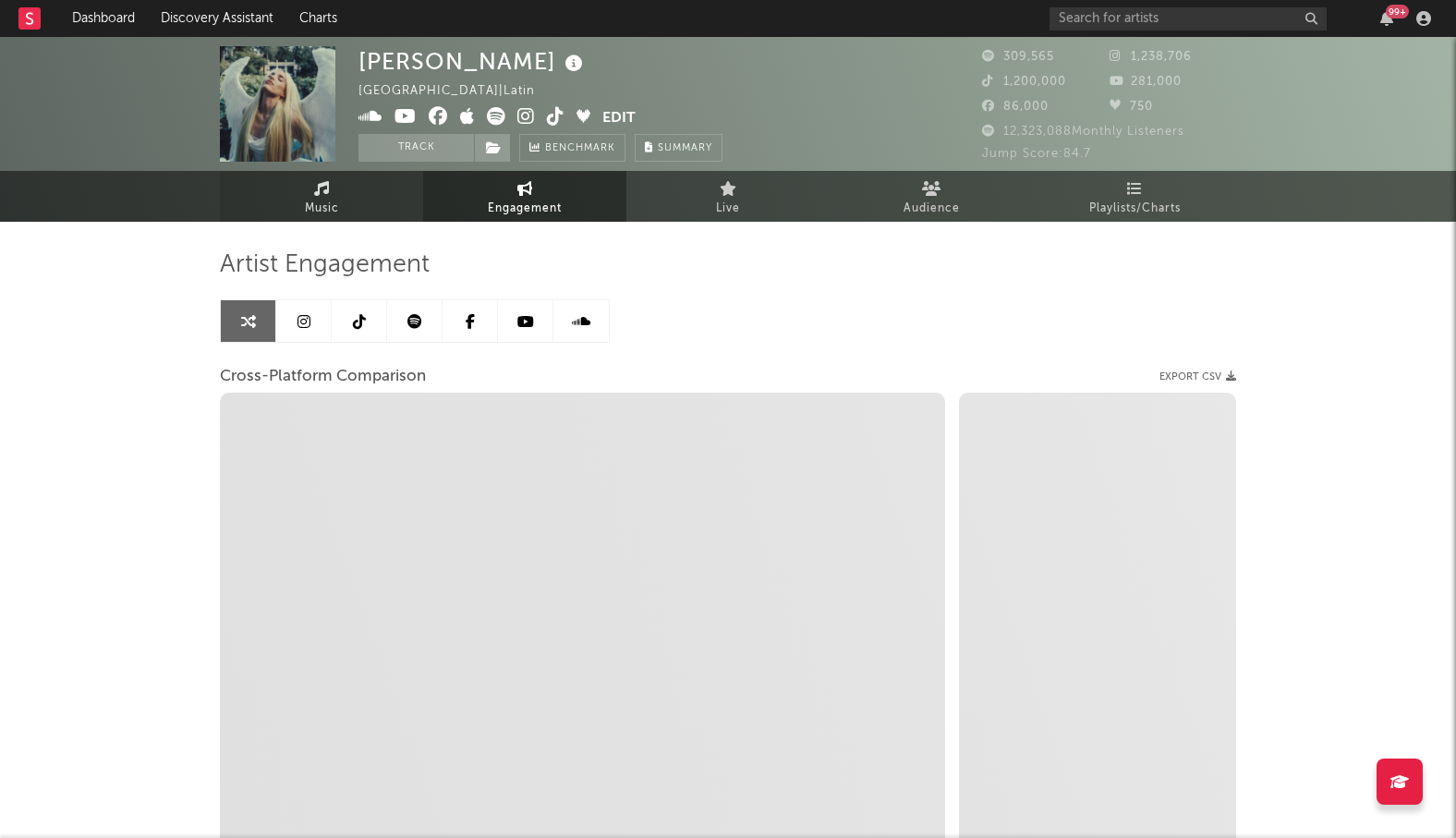
click at [327, 209] on span "Music" at bounding box center [322, 208] width 35 height 22
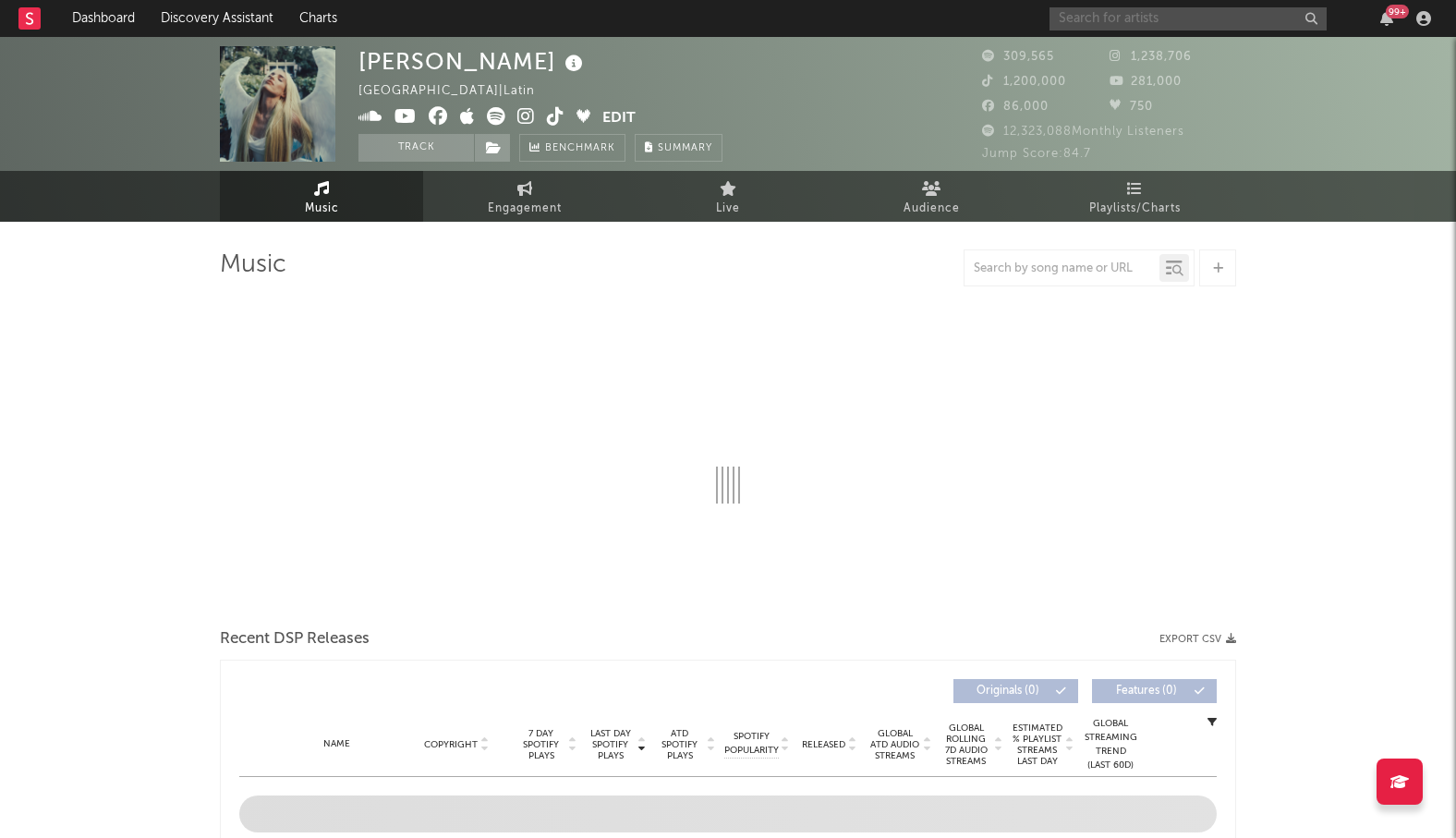
click at [1142, 10] on input "text" at bounding box center [1188, 18] width 277 height 23
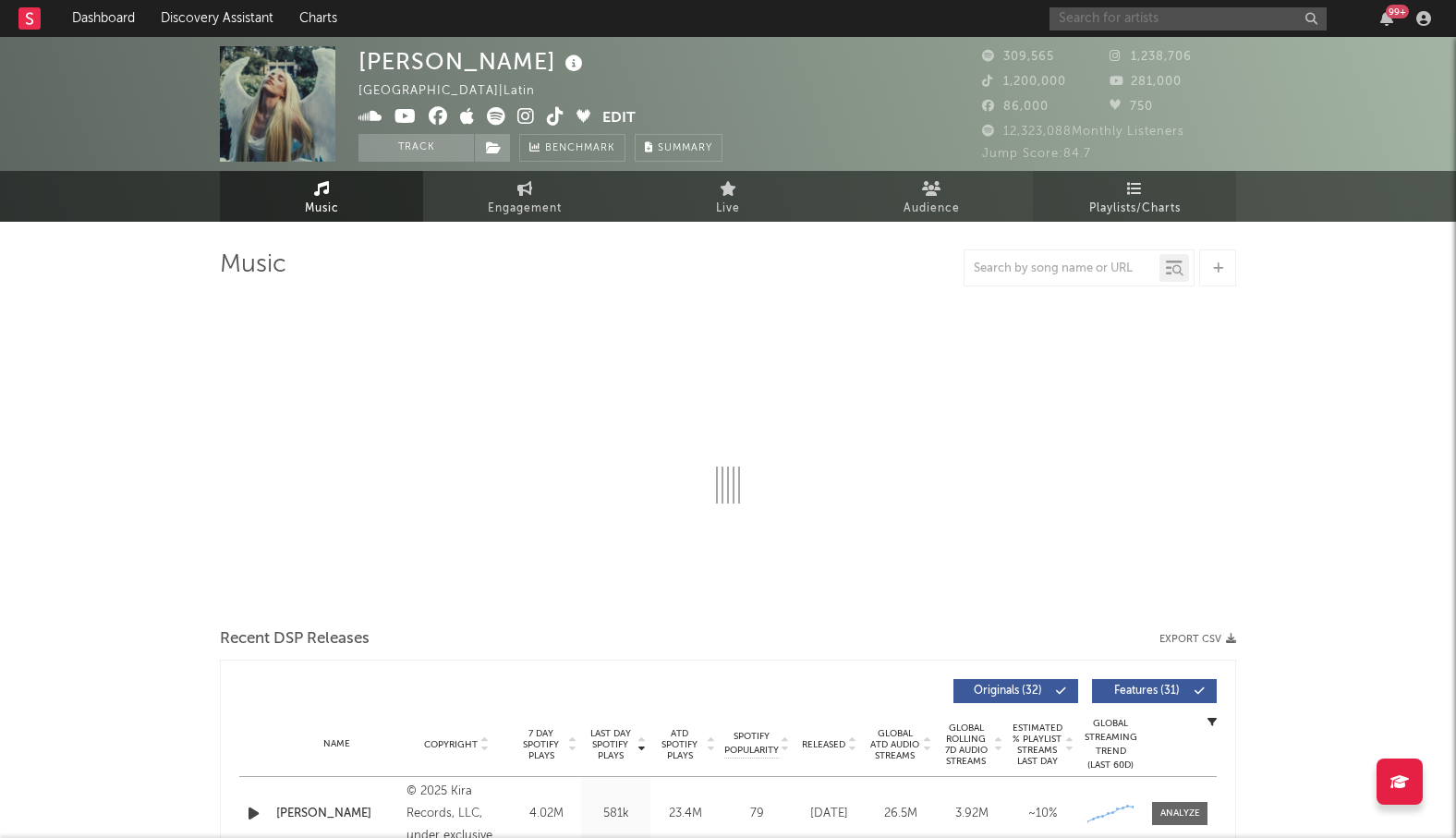
select select "6m"
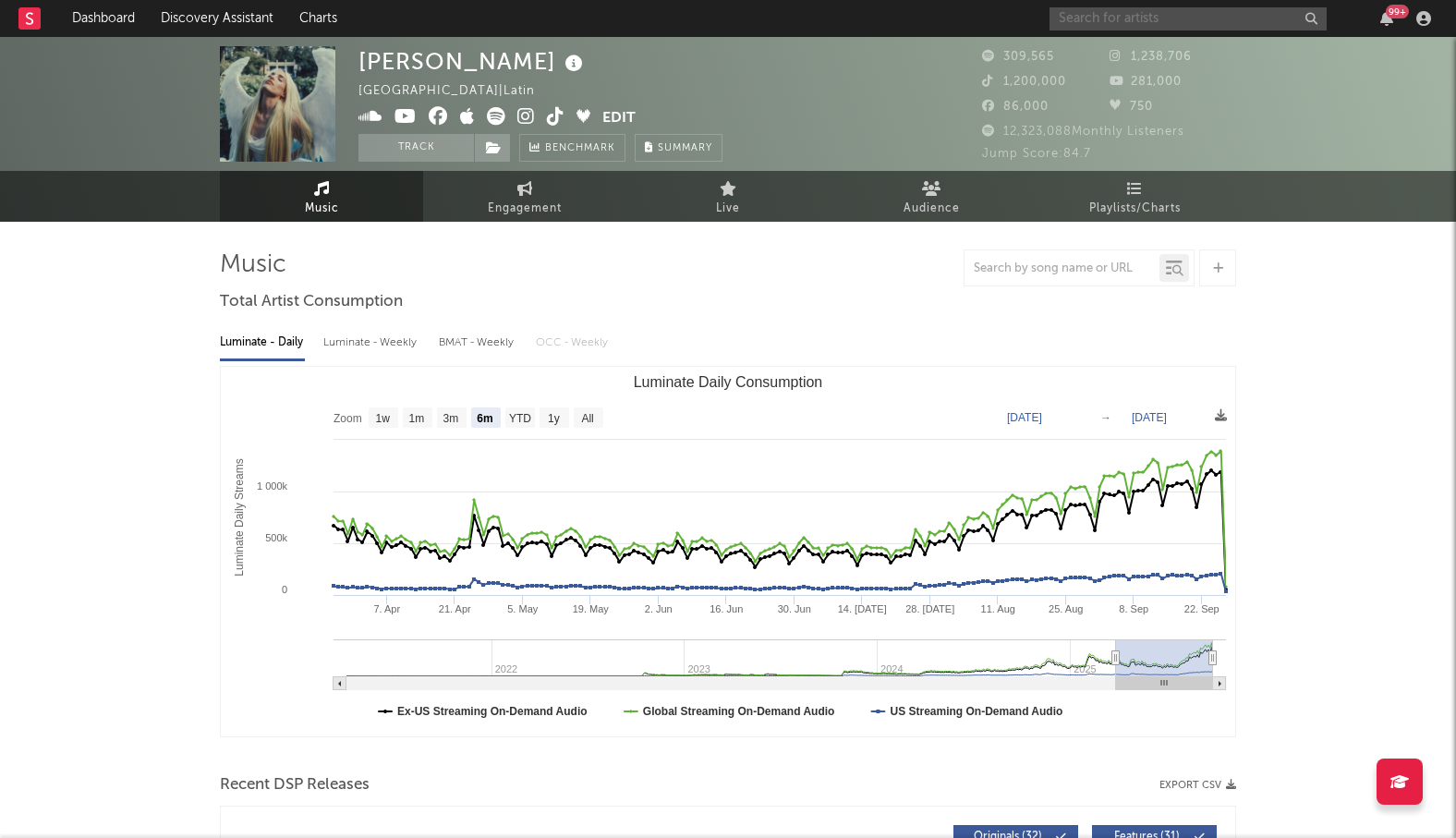
click at [1115, 13] on input "text" at bounding box center [1188, 18] width 277 height 23
